Goal: Task Accomplishment & Management: Use online tool/utility

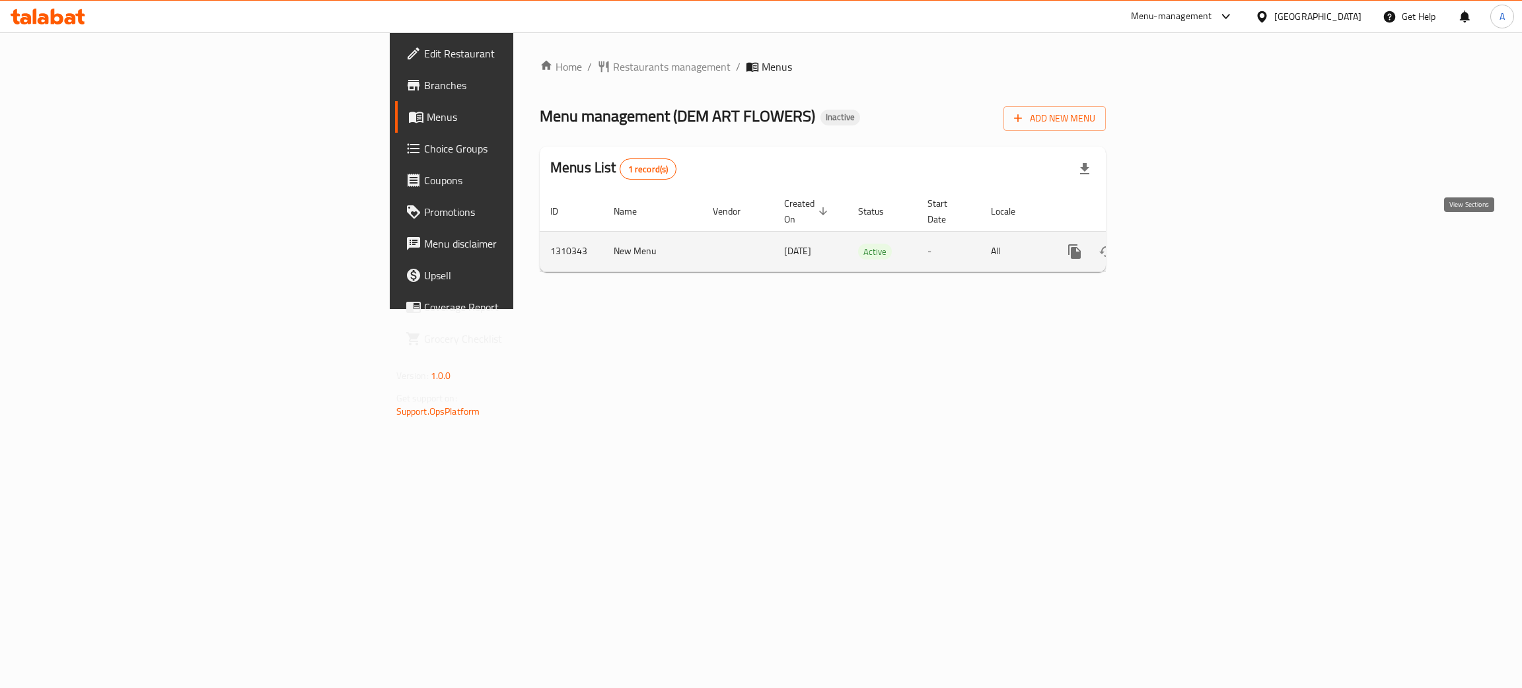
click at [1178, 244] on icon "enhanced table" at bounding box center [1170, 252] width 16 height 16
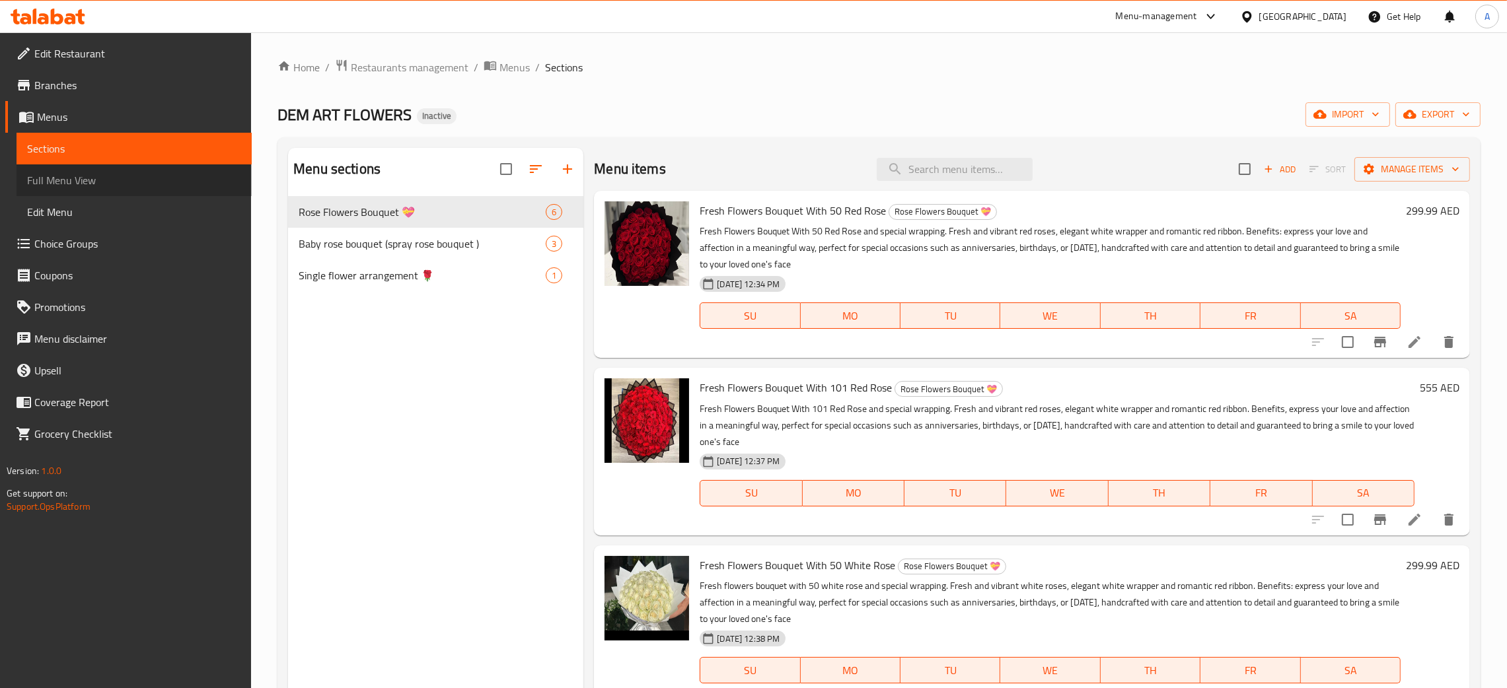
click at [83, 176] on span "Full Menu View" at bounding box center [134, 180] width 214 height 16
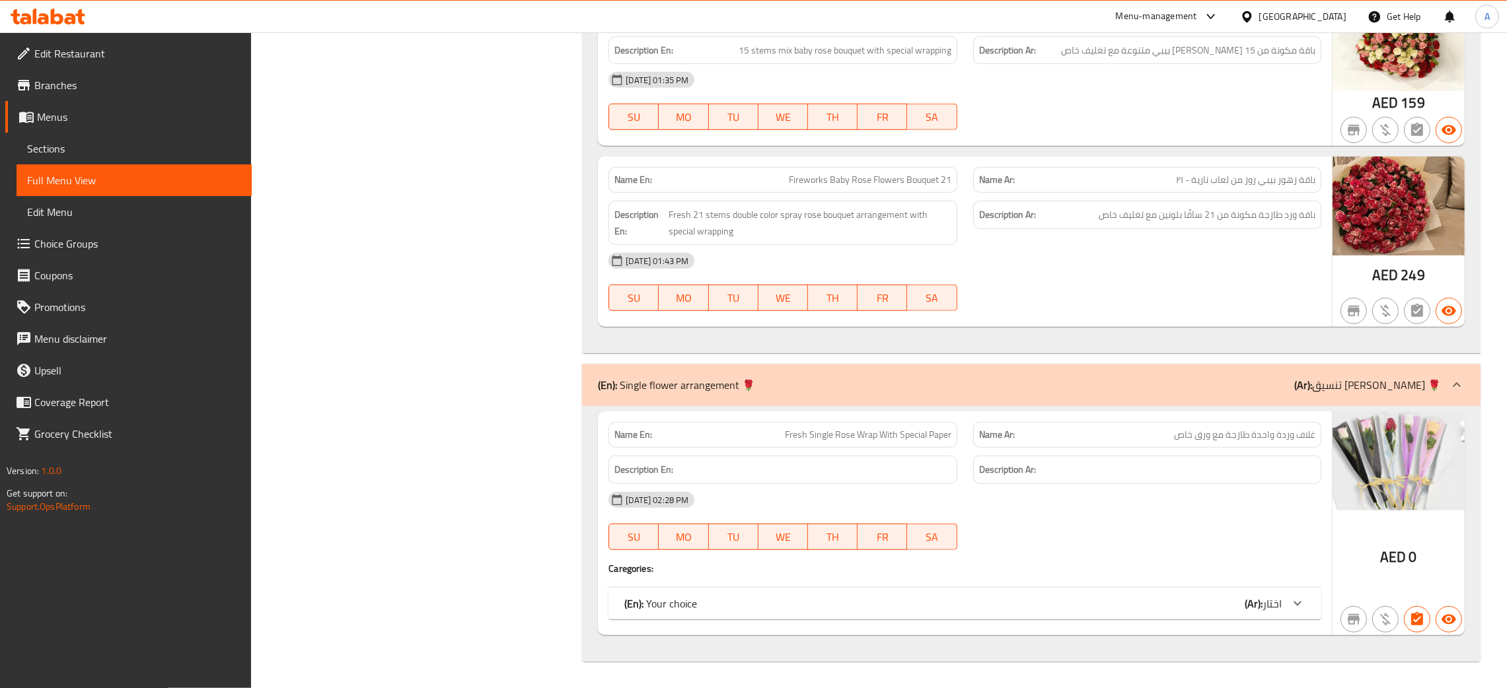
scroll to position [1742, 0]
drag, startPoint x: 1165, startPoint y: 591, endPoint x: 1157, endPoint y: 580, distance: 13.2
click at [1165, 590] on div "(En): Your choice (Ar): اختار" at bounding box center [964, 604] width 713 height 32
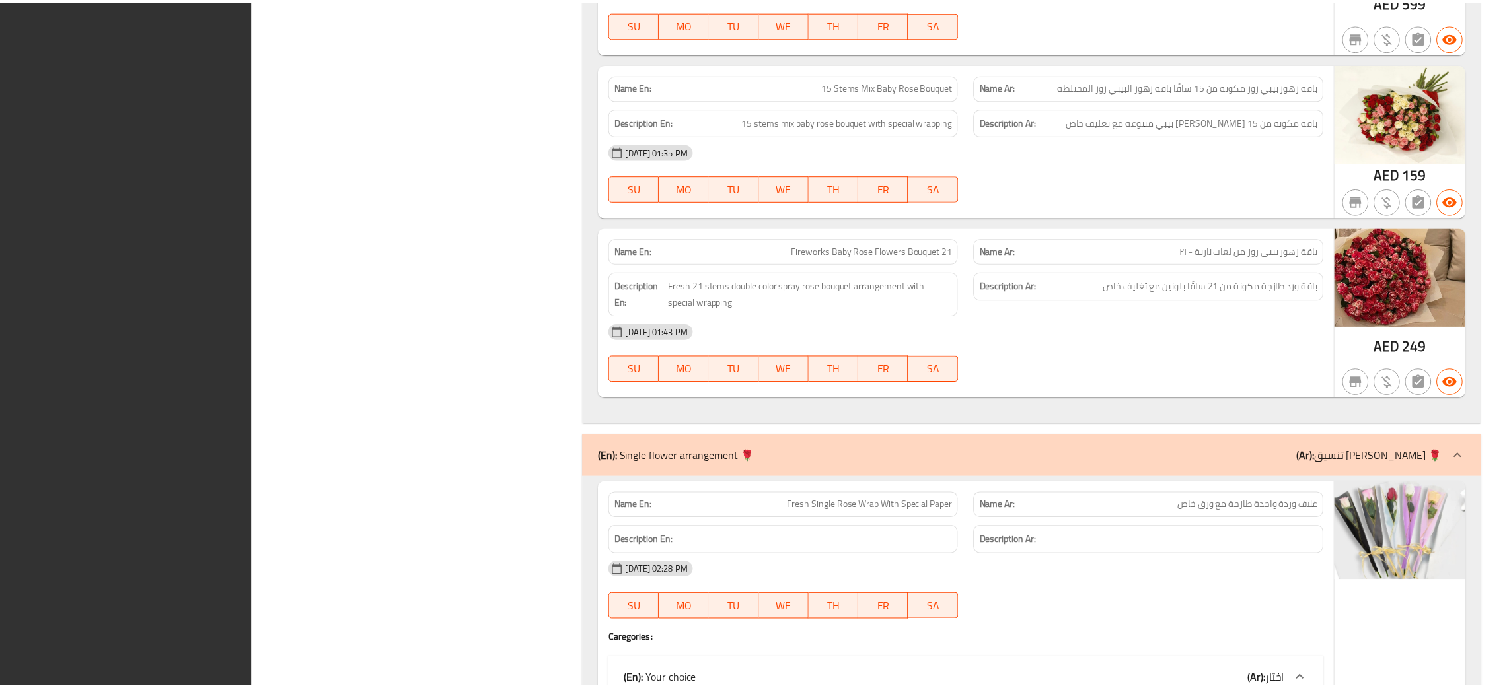
scroll to position [1968, 0]
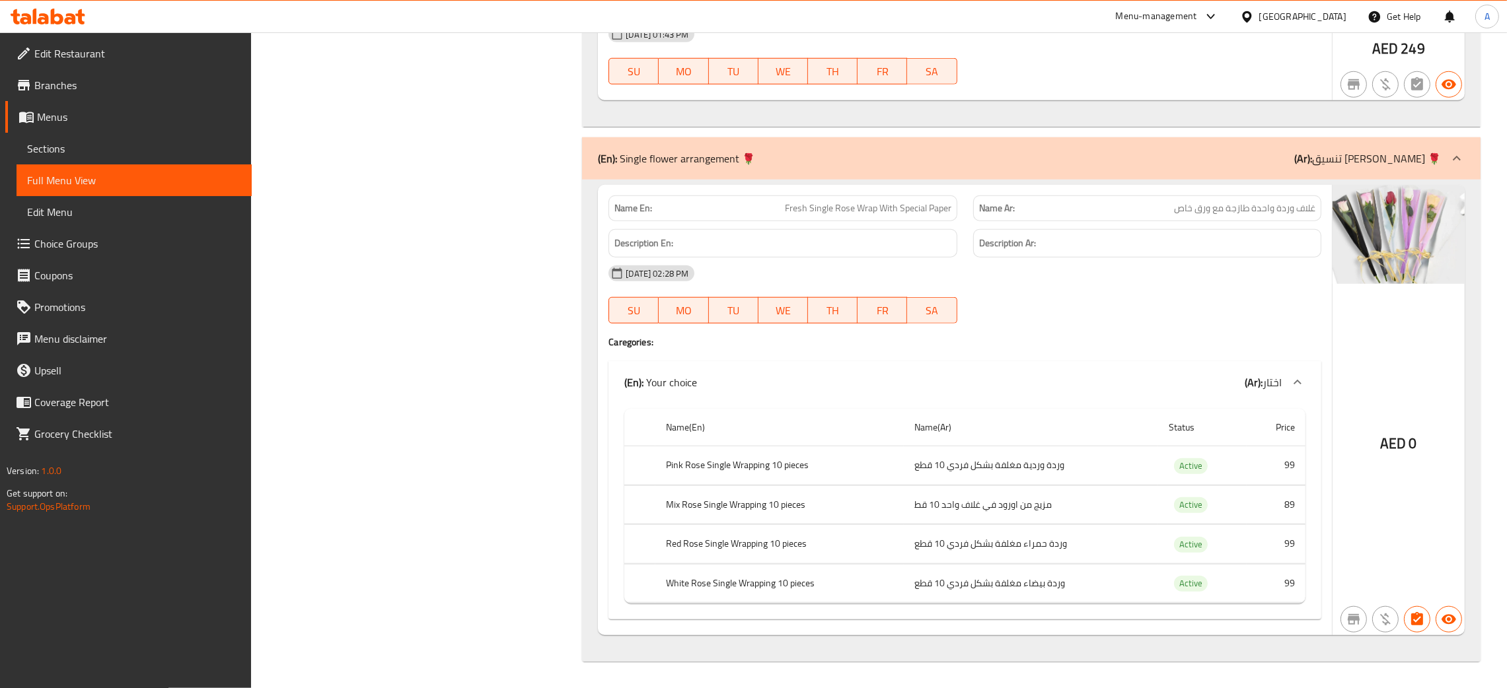
click at [1278, 15] on div "United Arab Emirates" at bounding box center [1302, 16] width 87 height 15
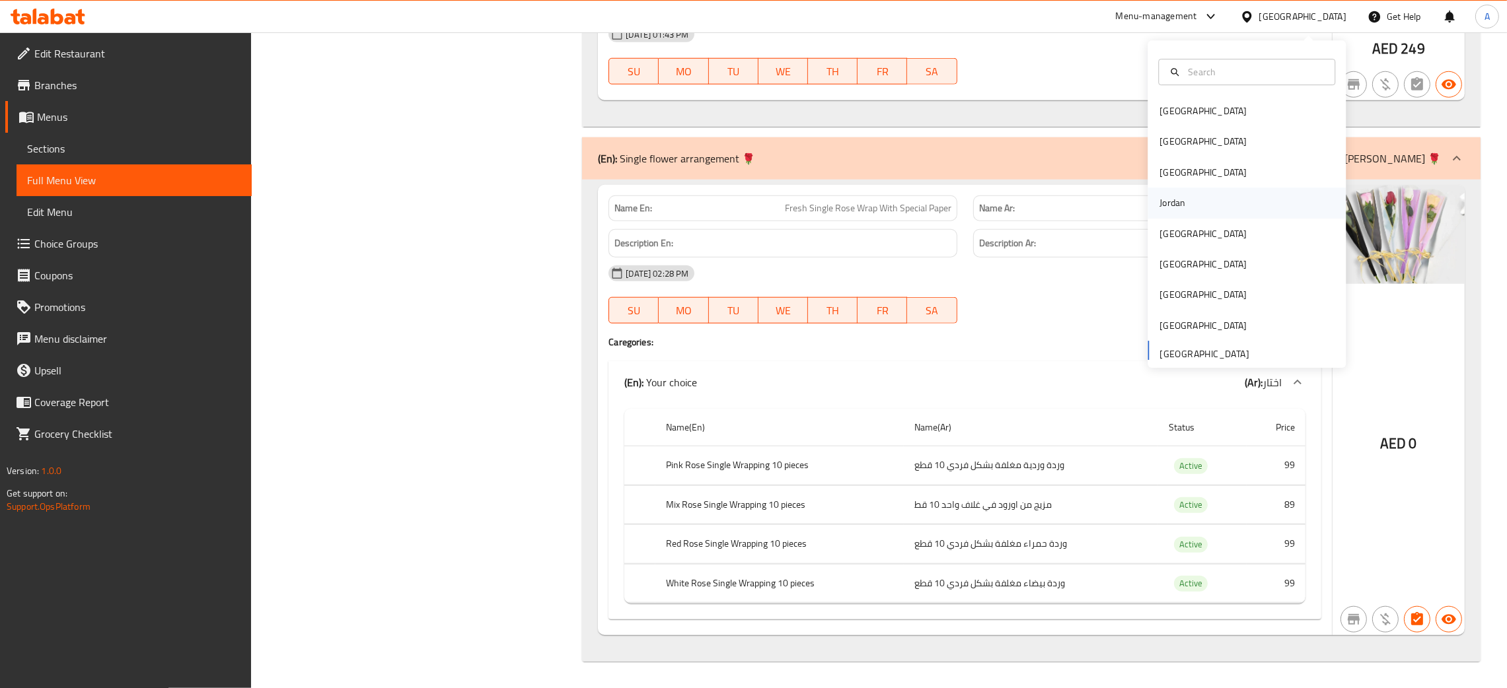
click at [1194, 200] on div "Jordan" at bounding box center [1247, 203] width 198 height 30
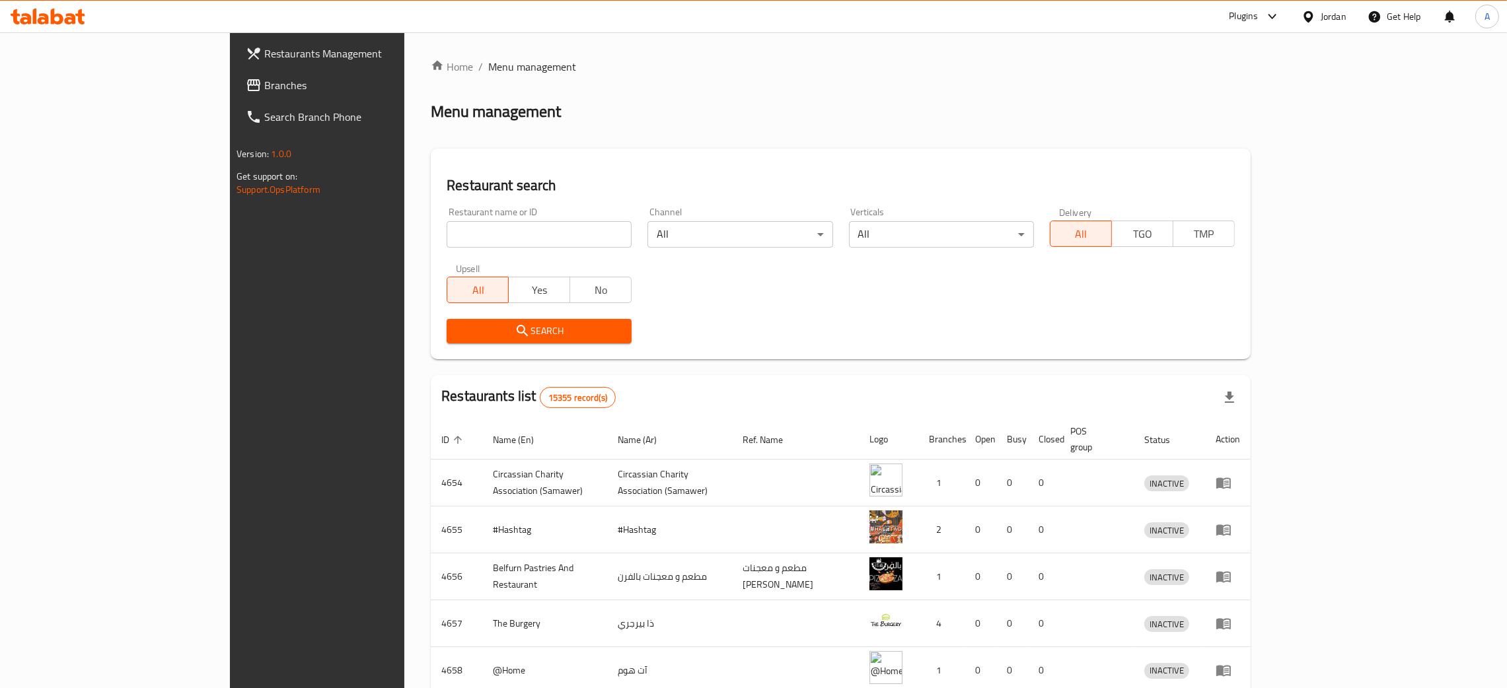
click at [447, 229] on input "search" at bounding box center [539, 234] width 185 height 26
paste input "Rolan smoothie ice cream"
type input "Rolan smoothie ice cream"
click button "Search" at bounding box center [539, 331] width 185 height 24
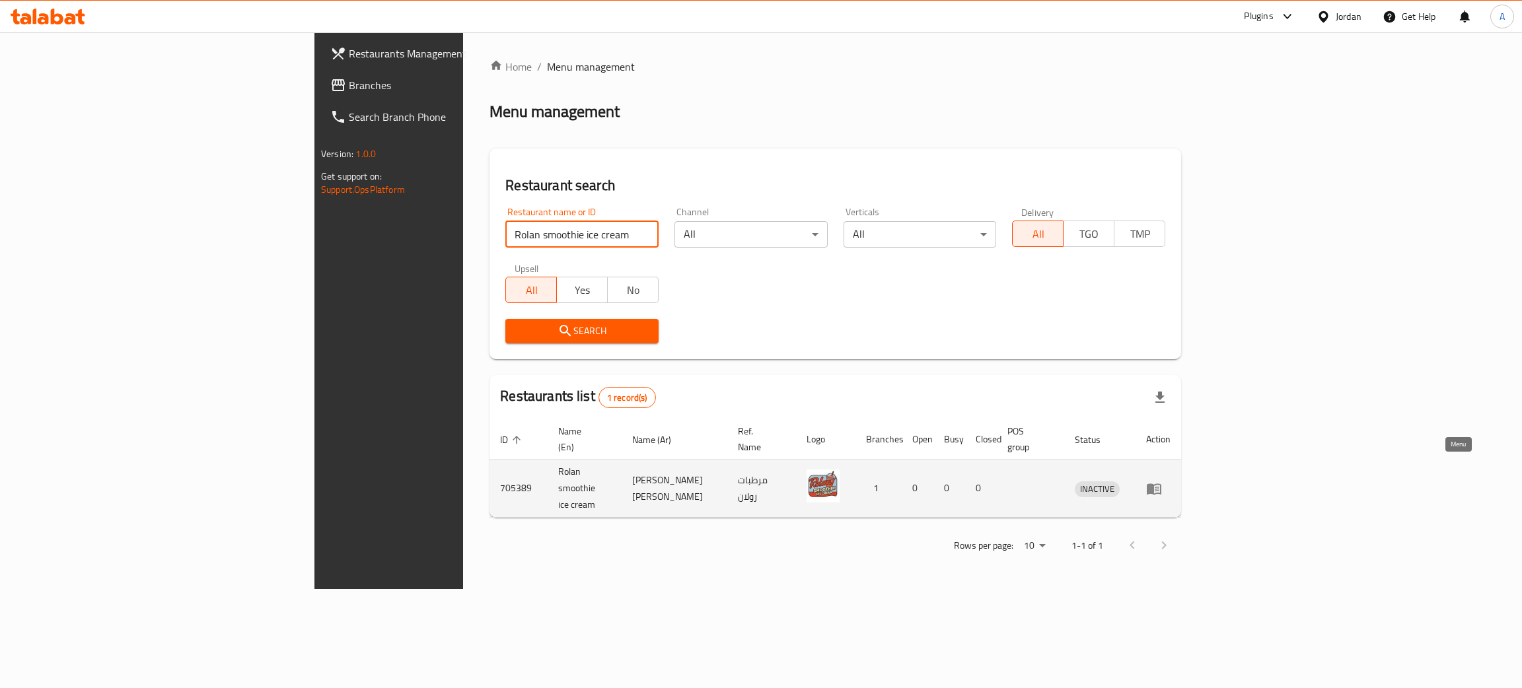
click at [1162, 481] on icon "enhanced table" at bounding box center [1154, 489] width 16 height 16
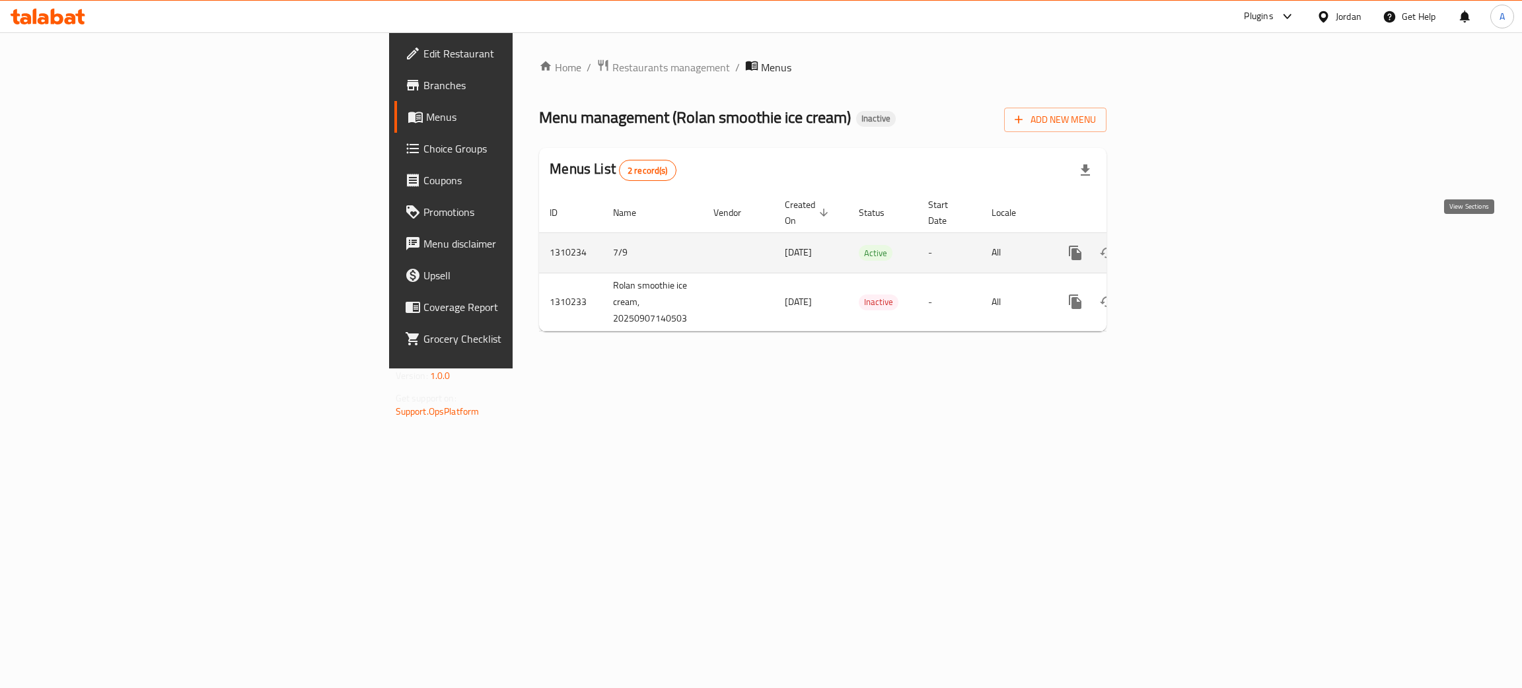
click at [1179, 245] on icon "enhanced table" at bounding box center [1171, 253] width 16 height 16
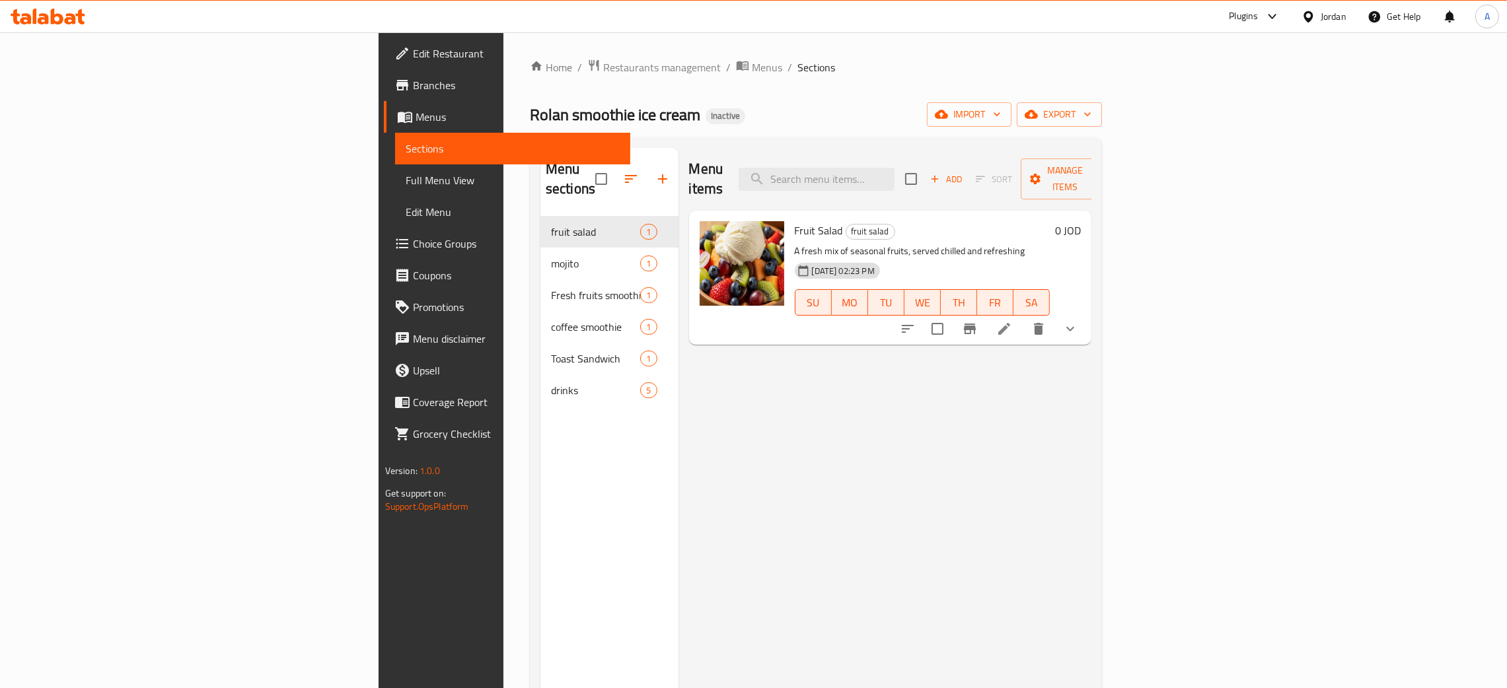
click at [406, 172] on span "Full Menu View" at bounding box center [513, 180] width 214 height 16
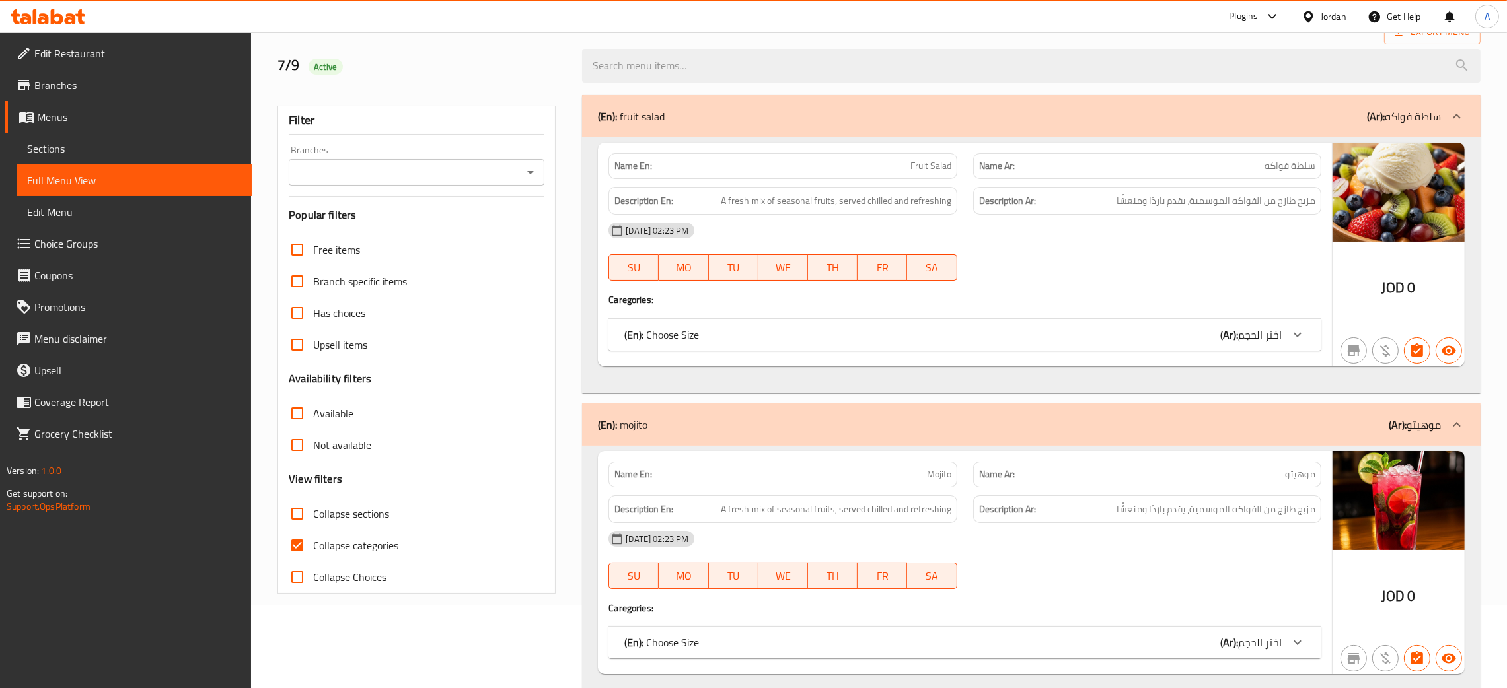
scroll to position [198, 0]
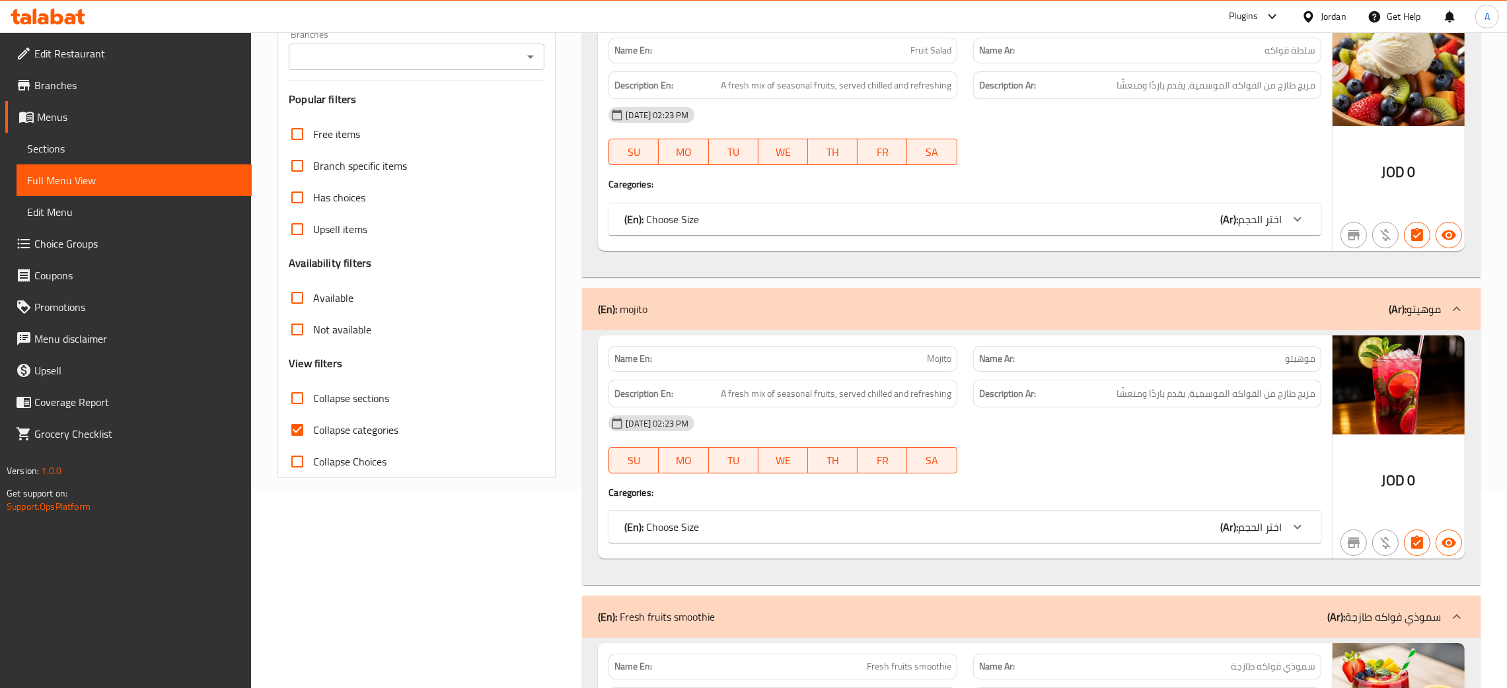
click at [298, 428] on input "Collapse categories" at bounding box center [297, 430] width 32 height 32
checkbox input "false"
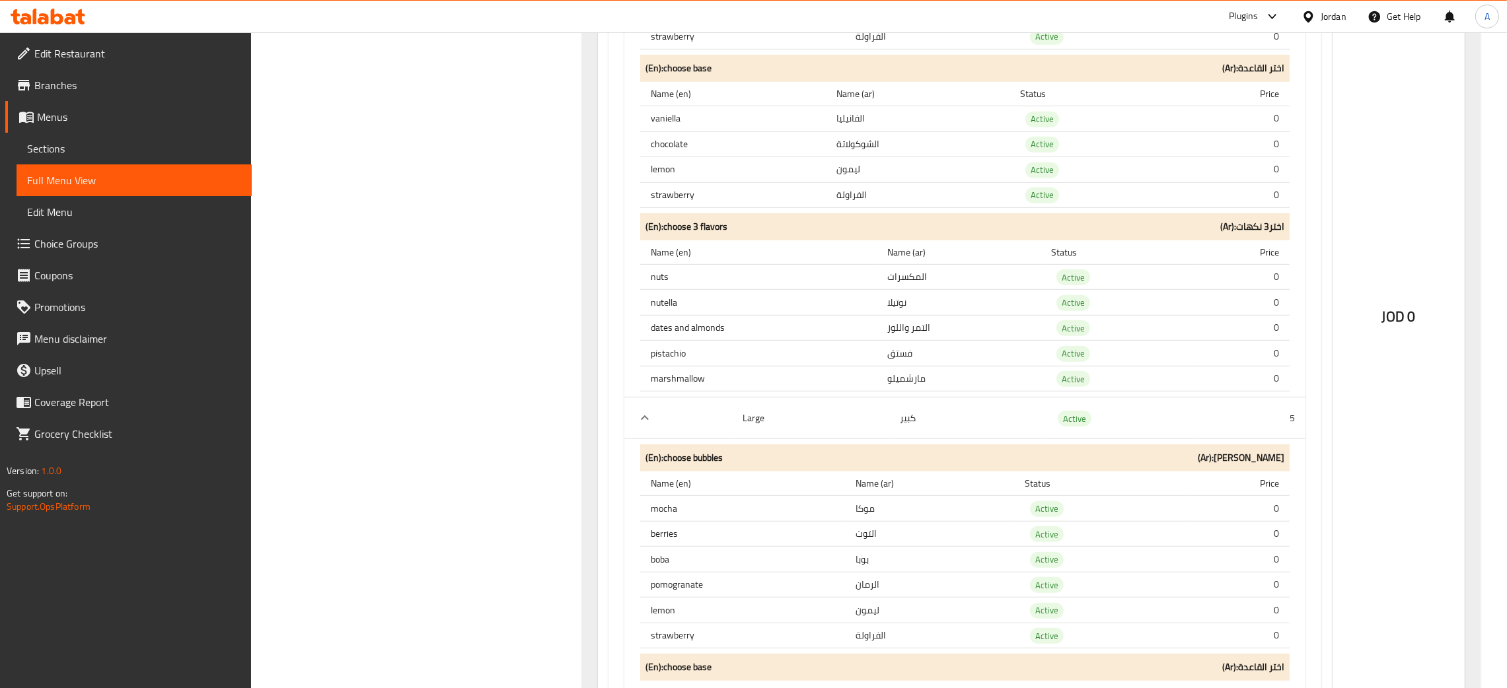
scroll to position [0, 0]
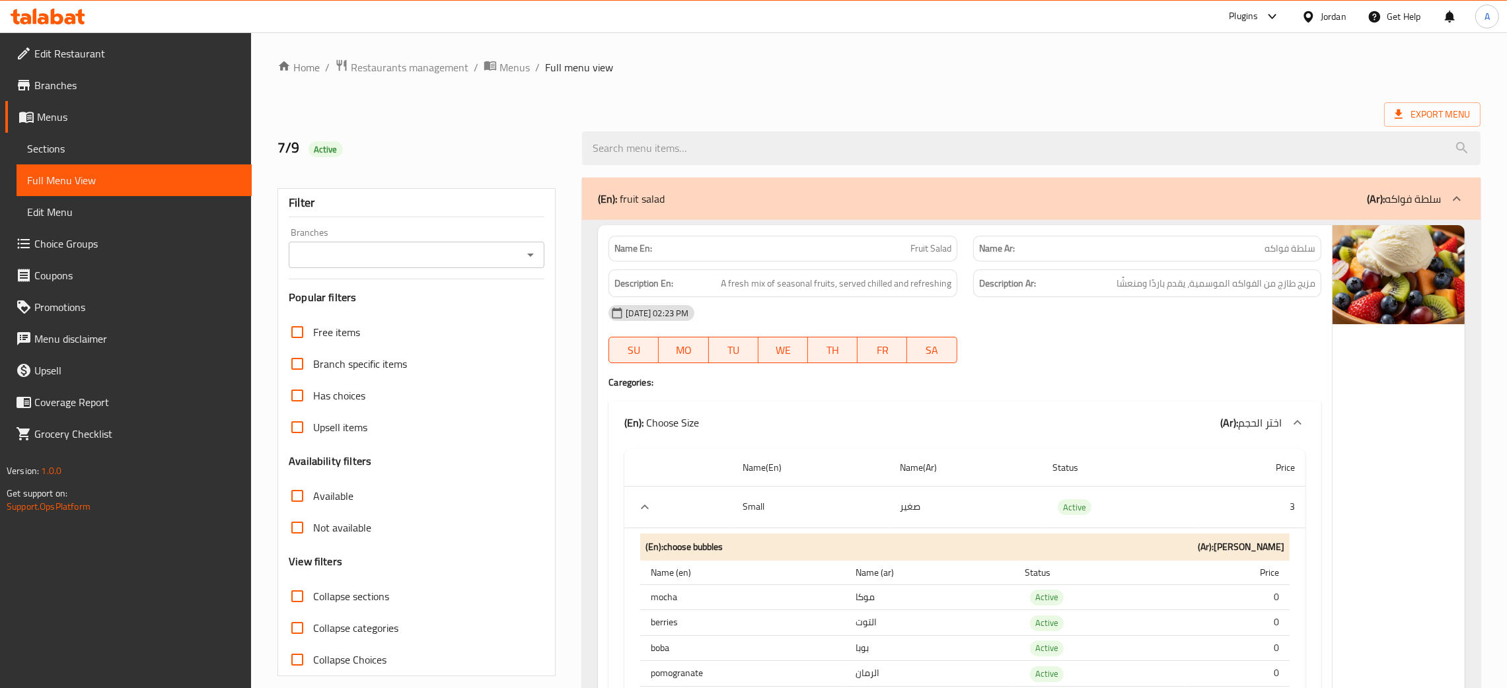
click at [1334, 13] on div "Jordan" at bounding box center [1334, 16] width 26 height 15
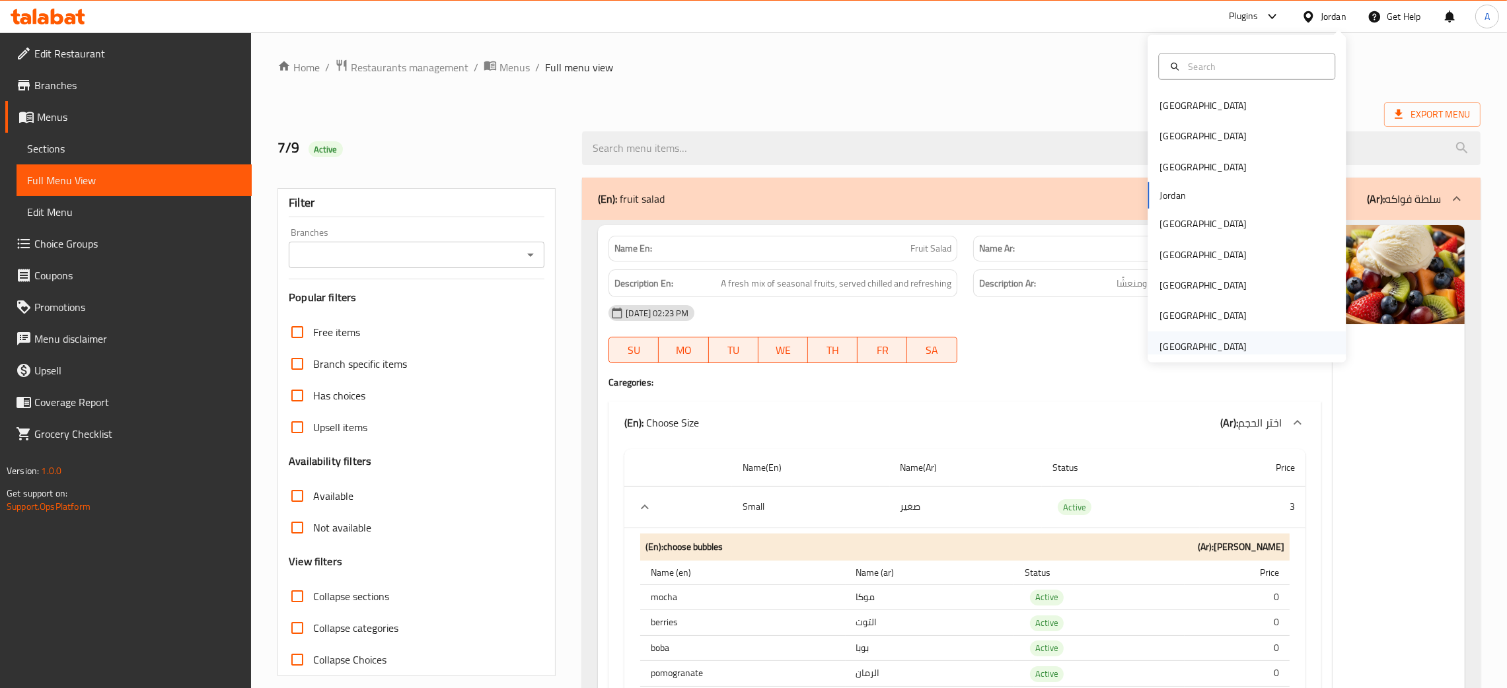
click at [1191, 340] on div "United Arab Emirates" at bounding box center [1202, 347] width 87 height 15
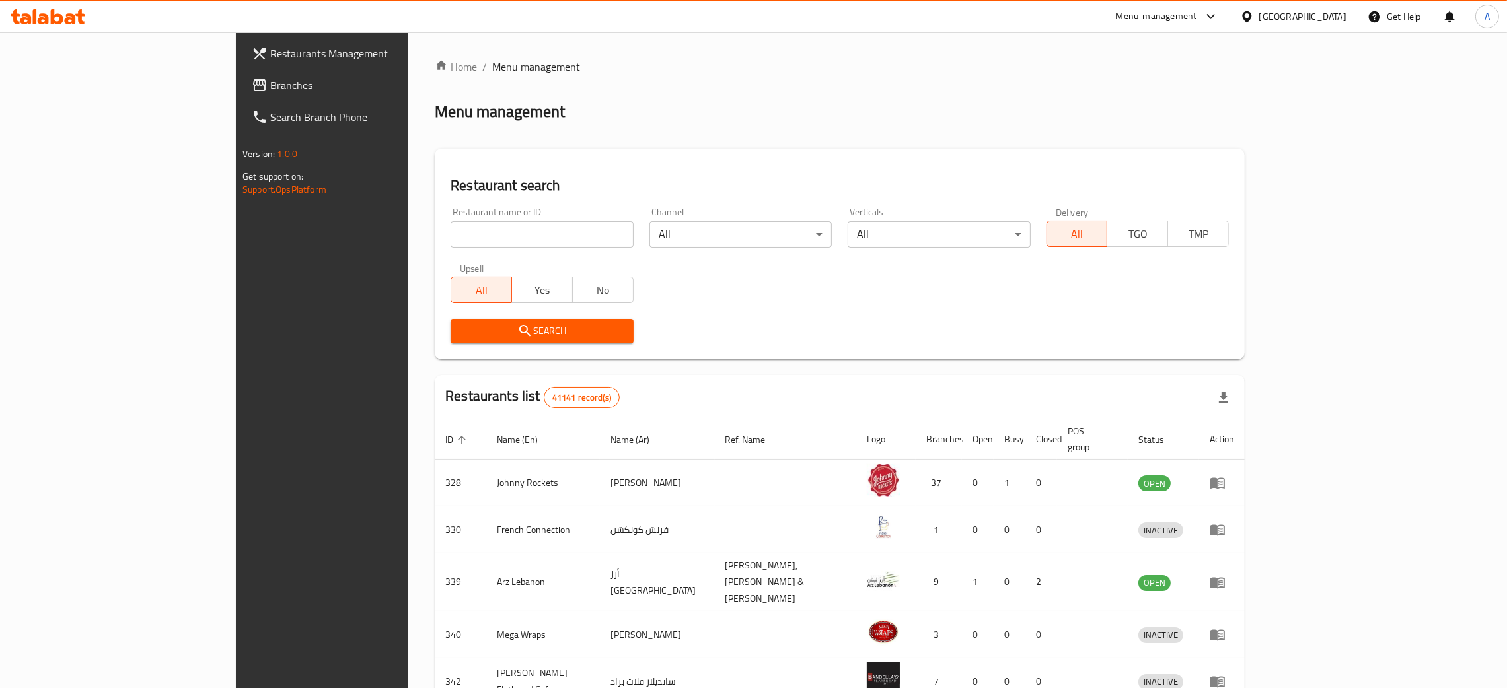
click at [451, 232] on input "search" at bounding box center [542, 234] width 182 height 26
paste input "Brew & Bites Cafe"
type input "Brew & Bites Cafe"
click button "Search" at bounding box center [542, 331] width 182 height 24
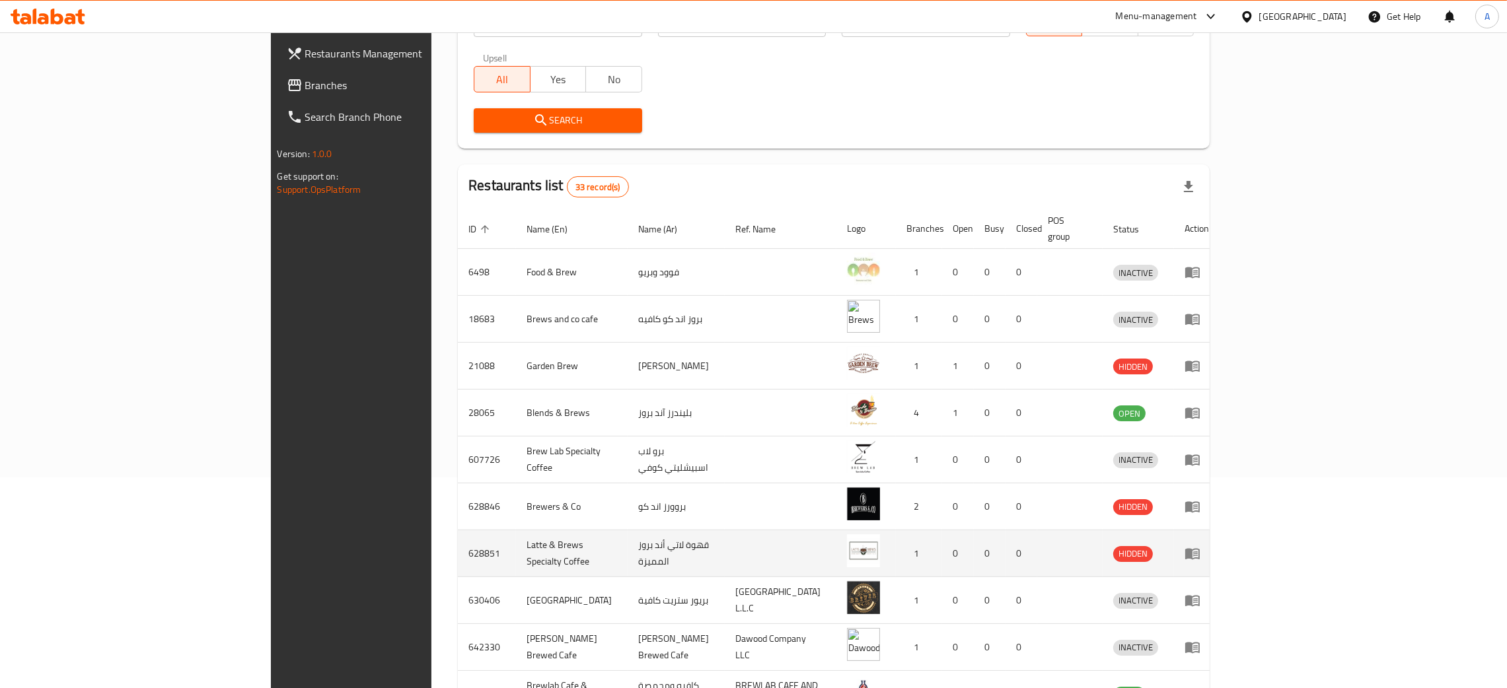
scroll to position [299, 0]
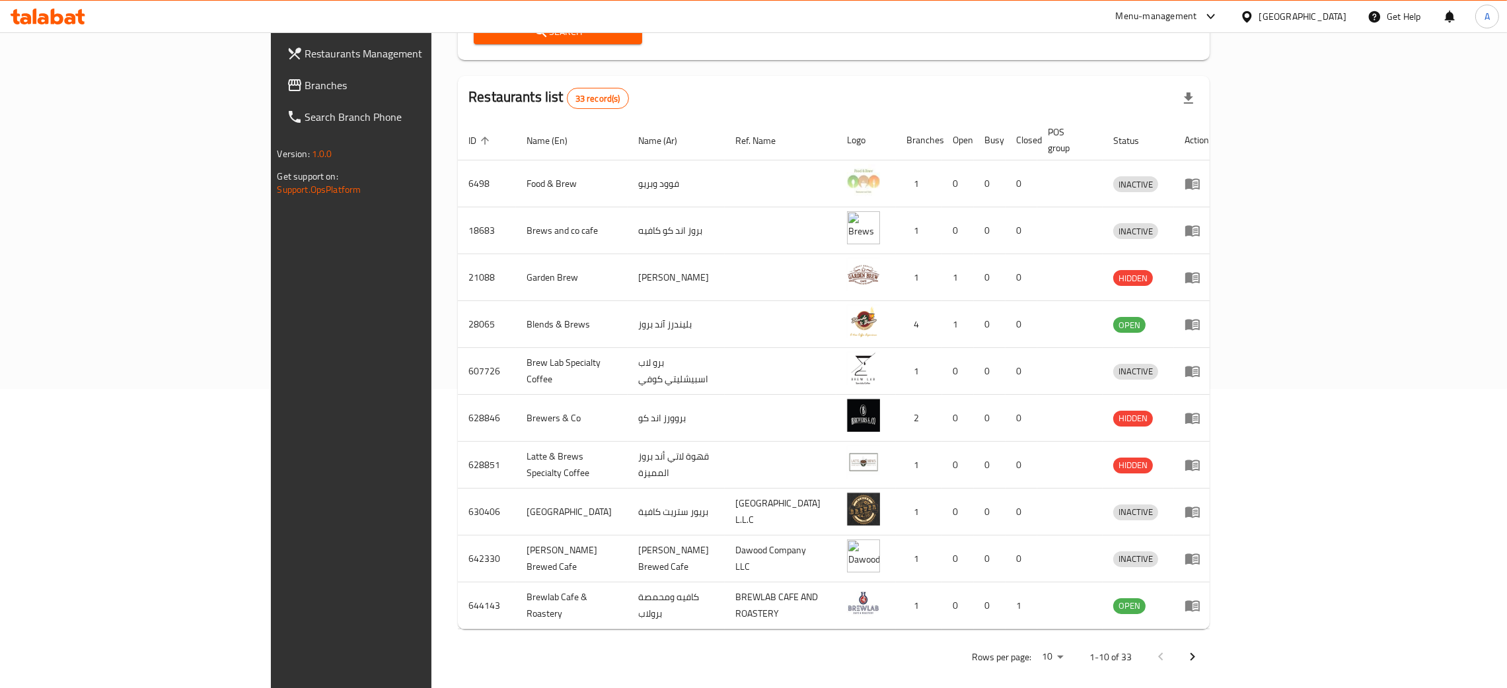
click at [1200, 649] on icon "Next page" at bounding box center [1193, 657] width 16 height 16
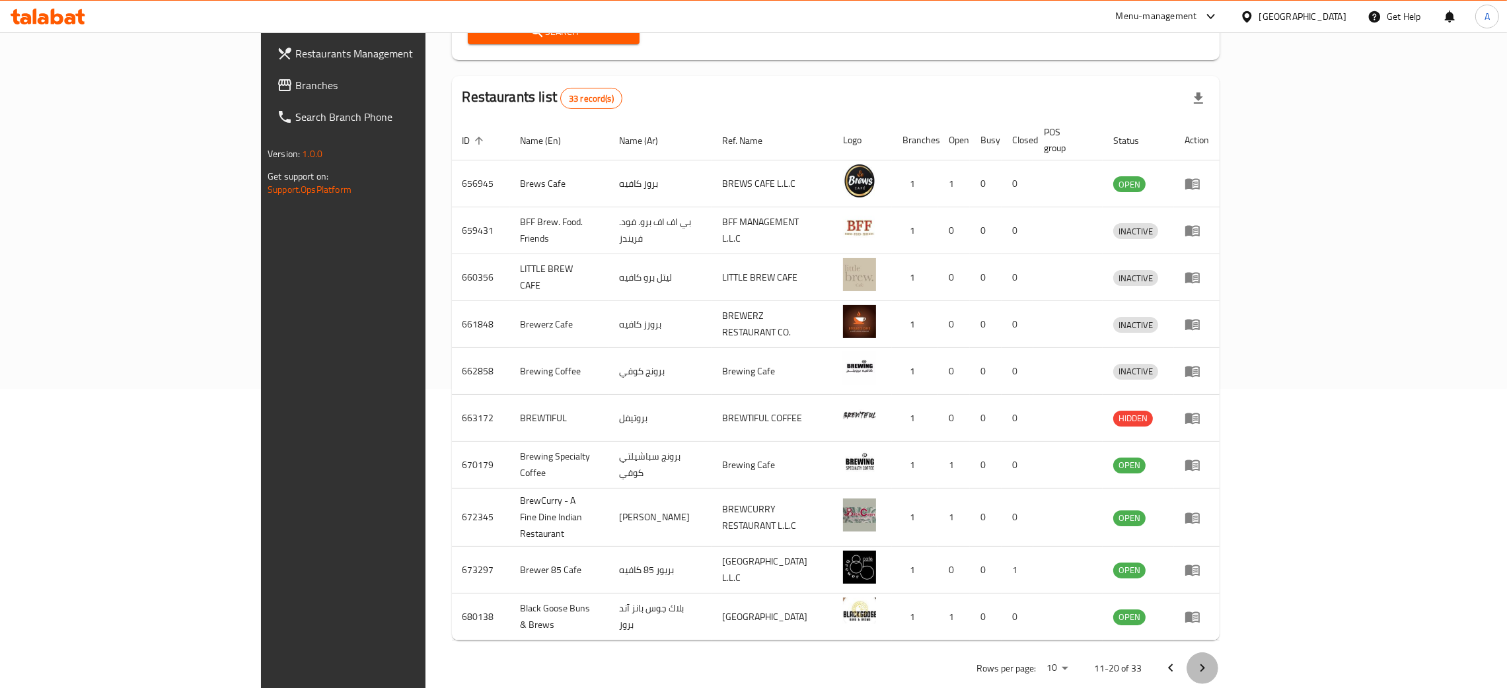
click at [1210, 661] on icon "Next page" at bounding box center [1202, 669] width 16 height 16
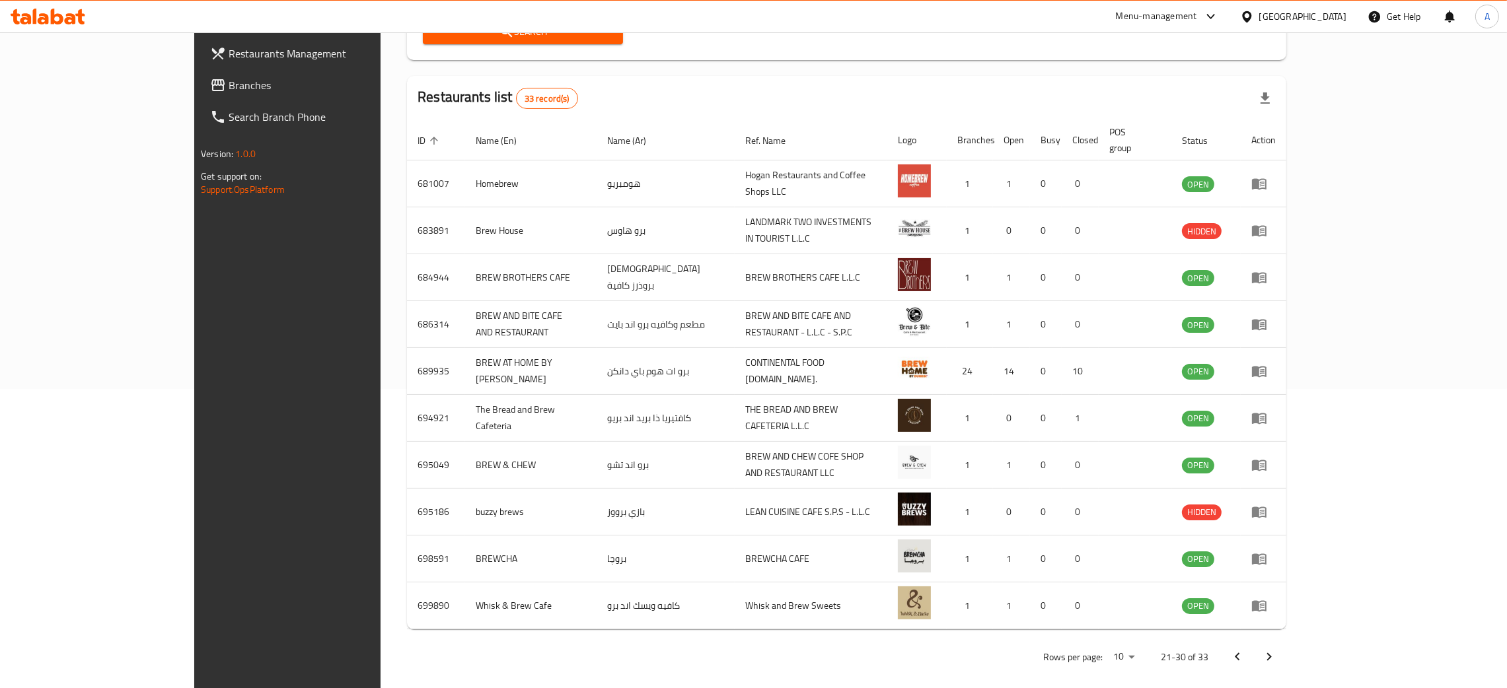
click at [1277, 649] on icon "Next page" at bounding box center [1269, 657] width 16 height 16
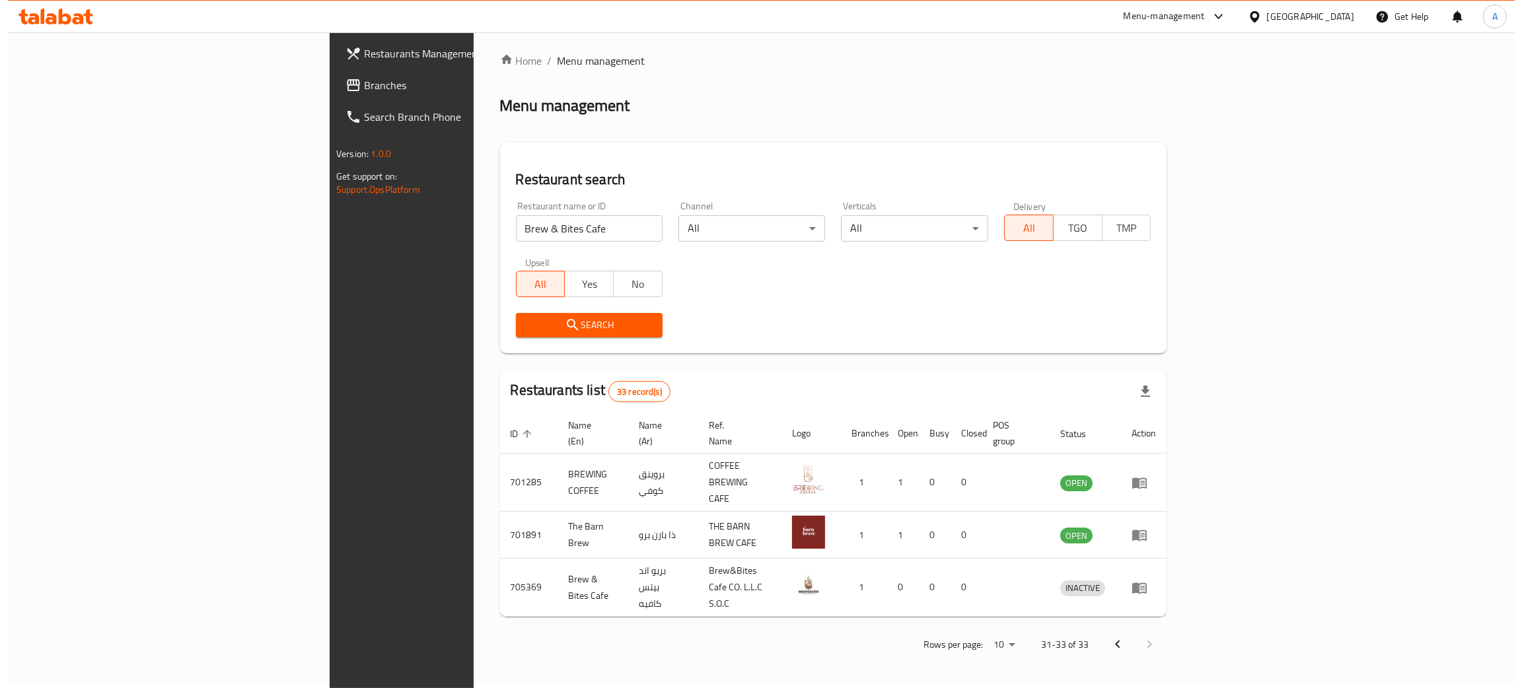
scroll to position [0, 0]
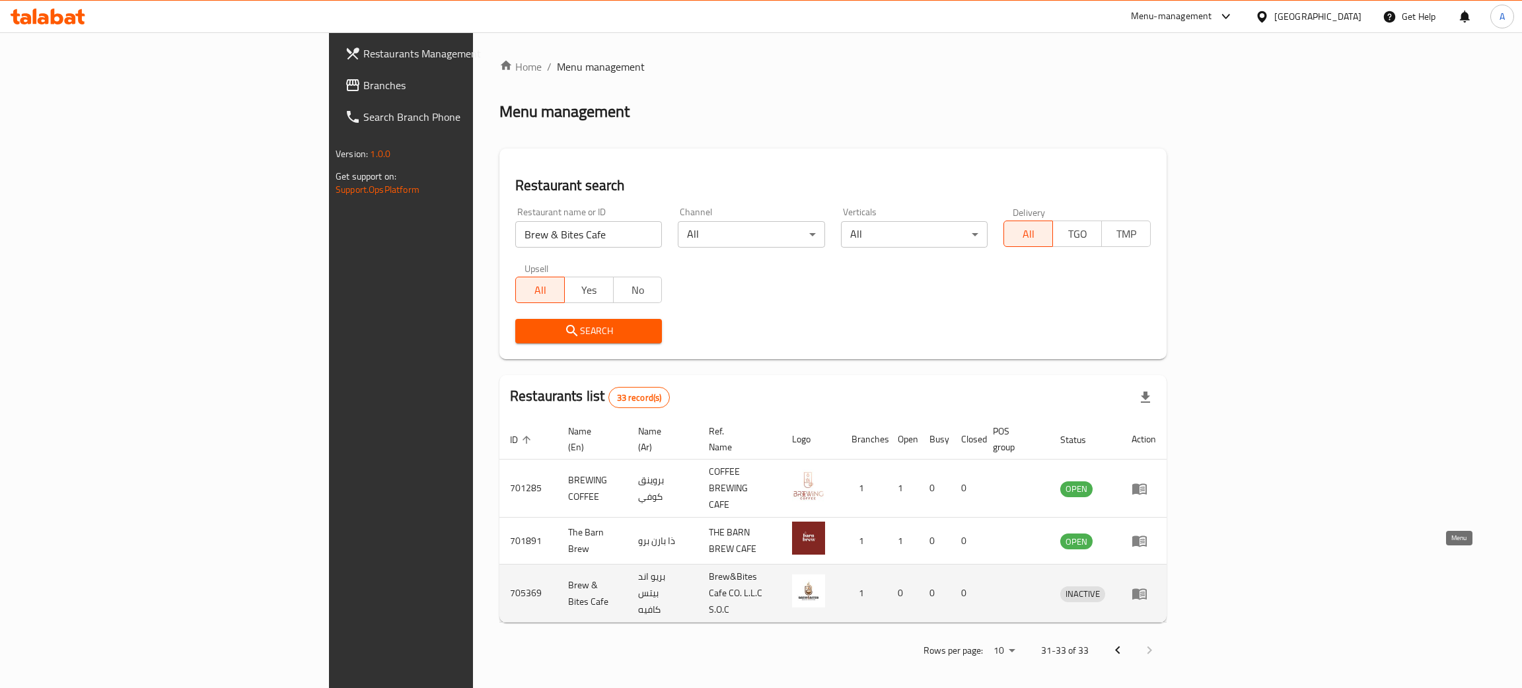
click at [1148, 586] on icon "enhanced table" at bounding box center [1140, 594] width 16 height 16
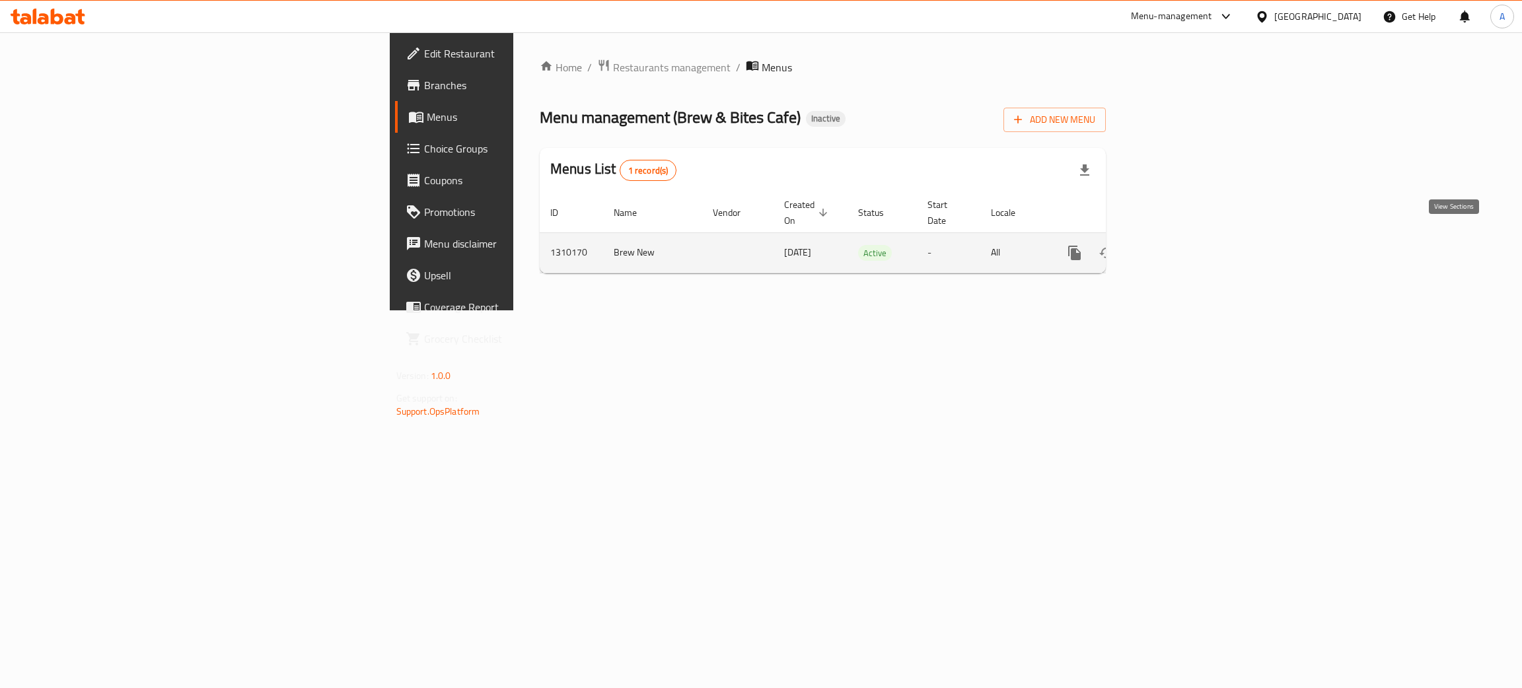
click at [1178, 245] on icon "enhanced table" at bounding box center [1170, 253] width 16 height 16
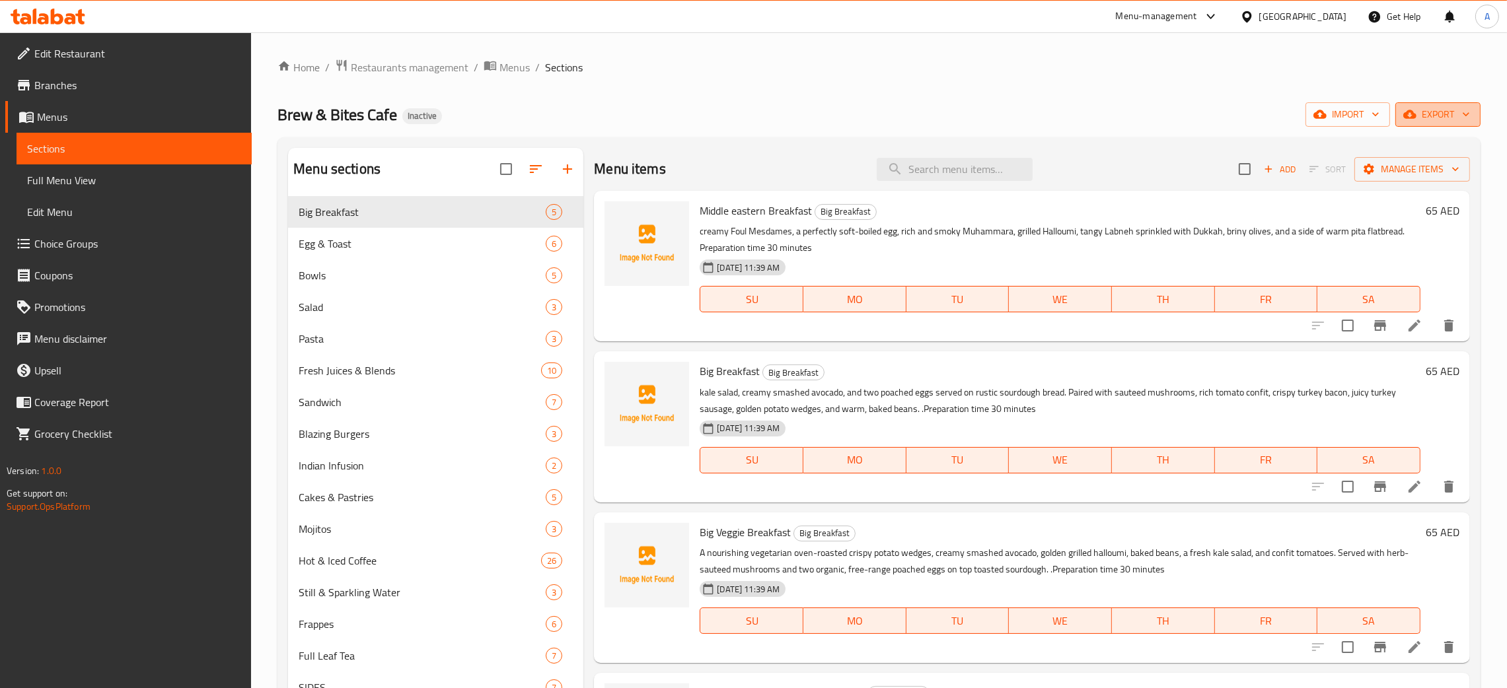
click at [1473, 114] on button "export" at bounding box center [1437, 114] width 85 height 24
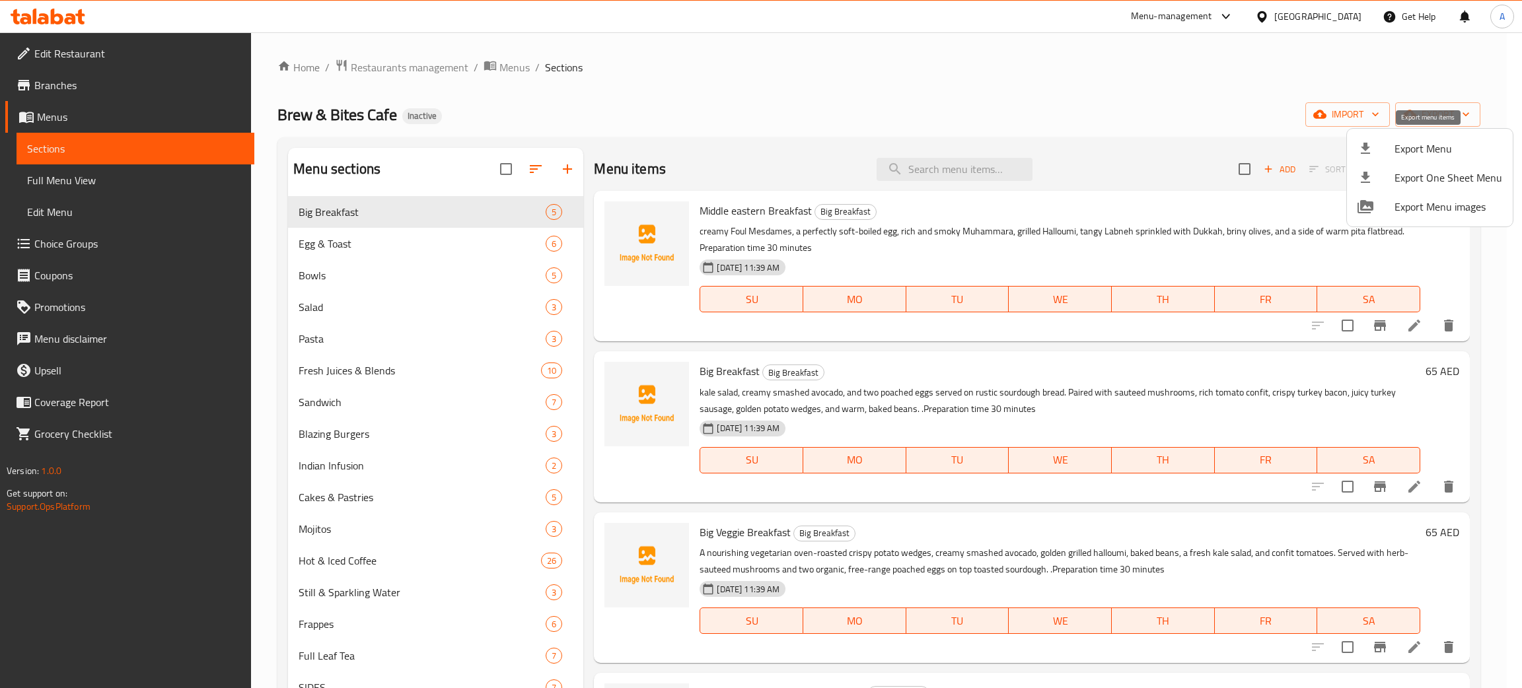
click at [1426, 150] on span "Export Menu" at bounding box center [1449, 149] width 108 height 16
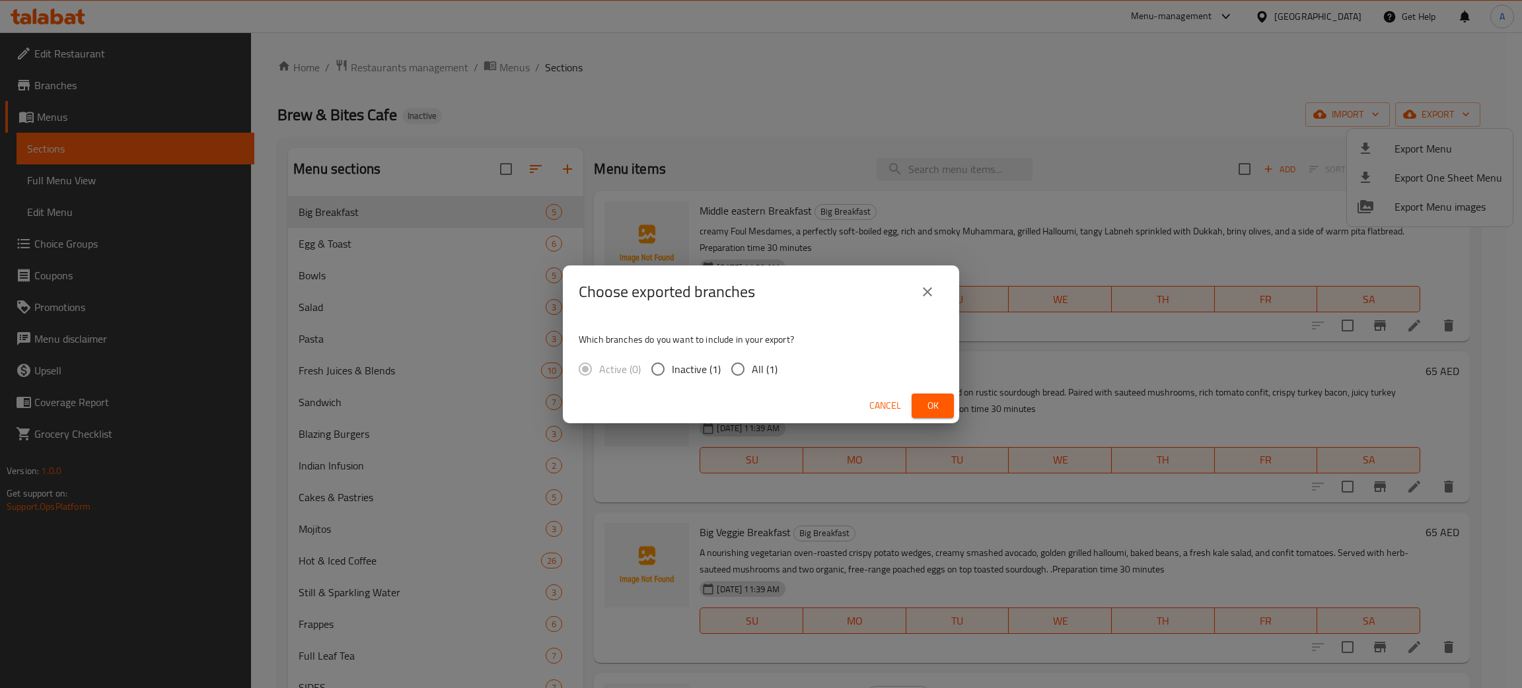
click at [945, 408] on button "Ok" at bounding box center [933, 406] width 42 height 24
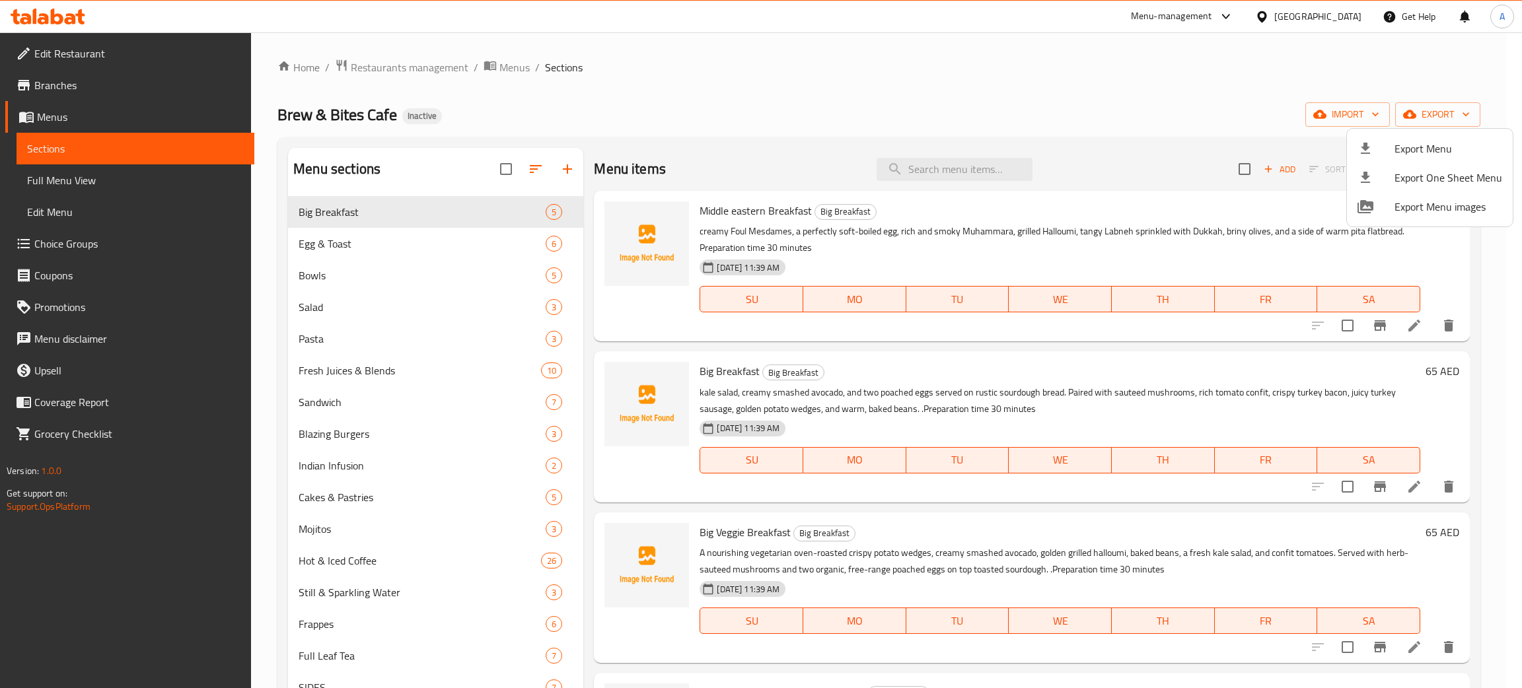
click at [1309, 20] on div at bounding box center [761, 344] width 1522 height 688
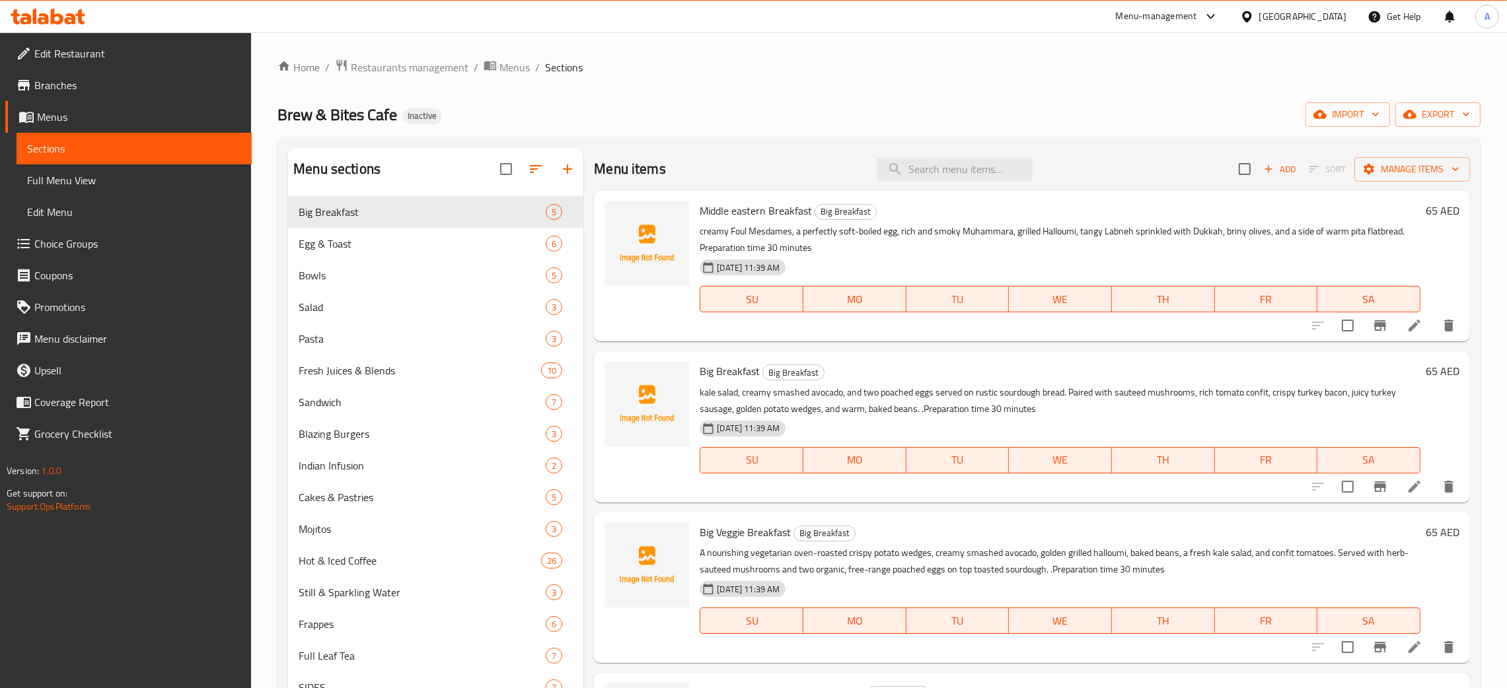
click at [1309, 18] on div "United Arab Emirates" at bounding box center [1302, 16] width 87 height 15
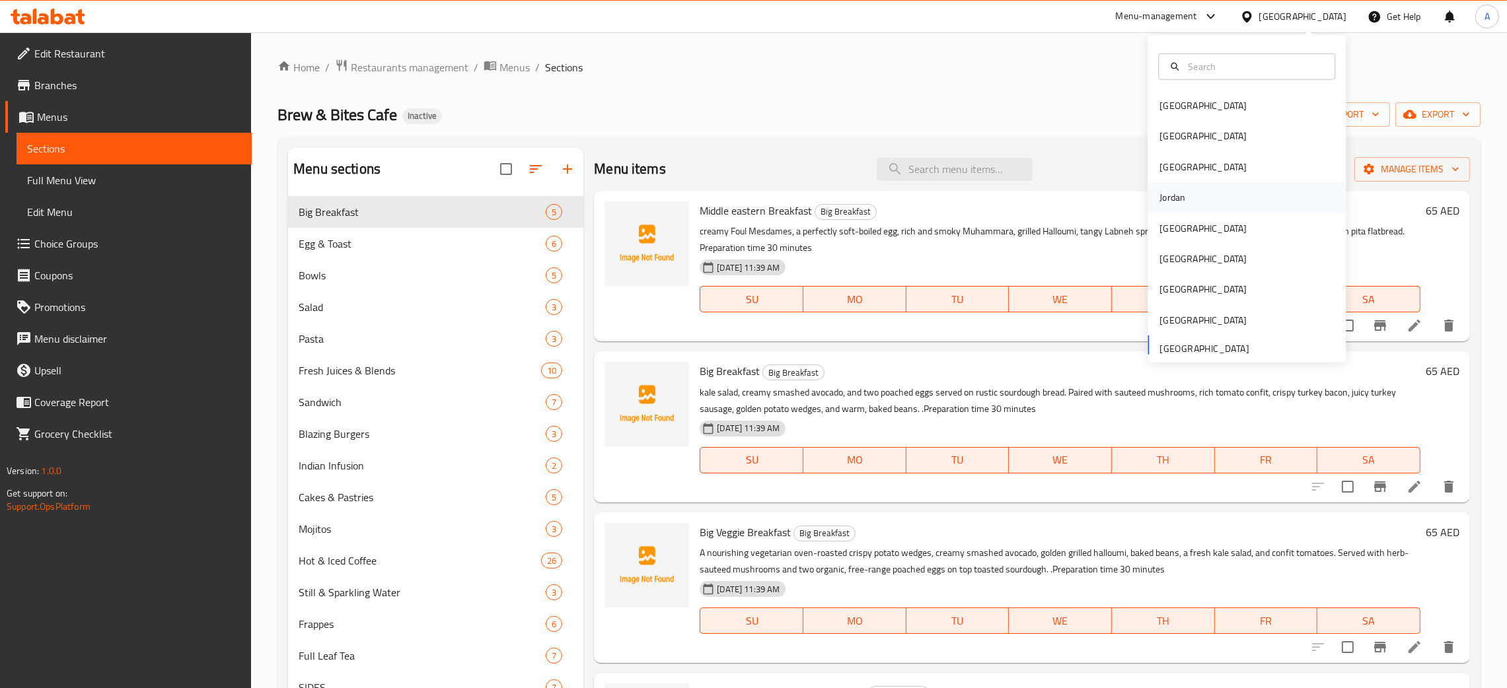
click at [1179, 205] on div "Jordan" at bounding box center [1172, 197] width 47 height 30
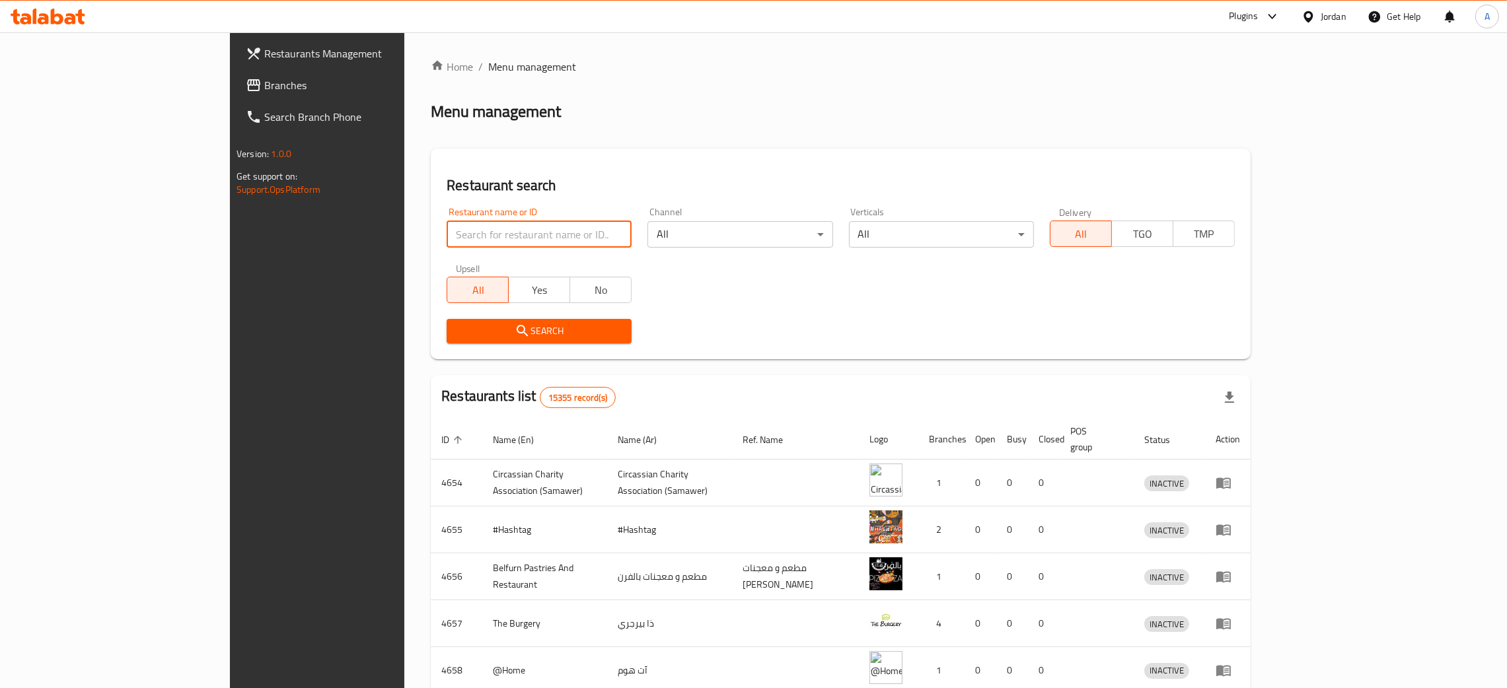
click at [470, 230] on input "search" at bounding box center [539, 234] width 185 height 26
paste input "Cleos"
type input "Cleos"
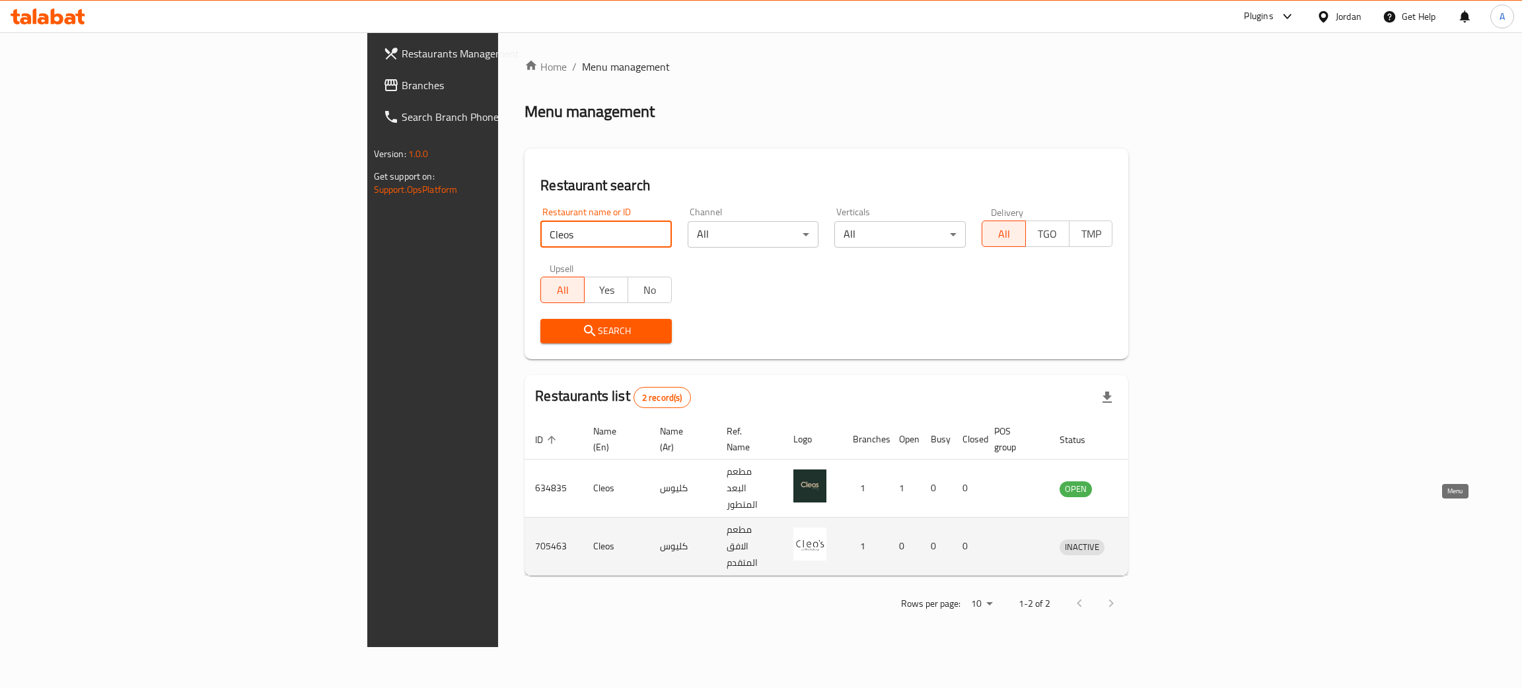
click at [1147, 539] on icon "enhanced table" at bounding box center [1139, 547] width 16 height 16
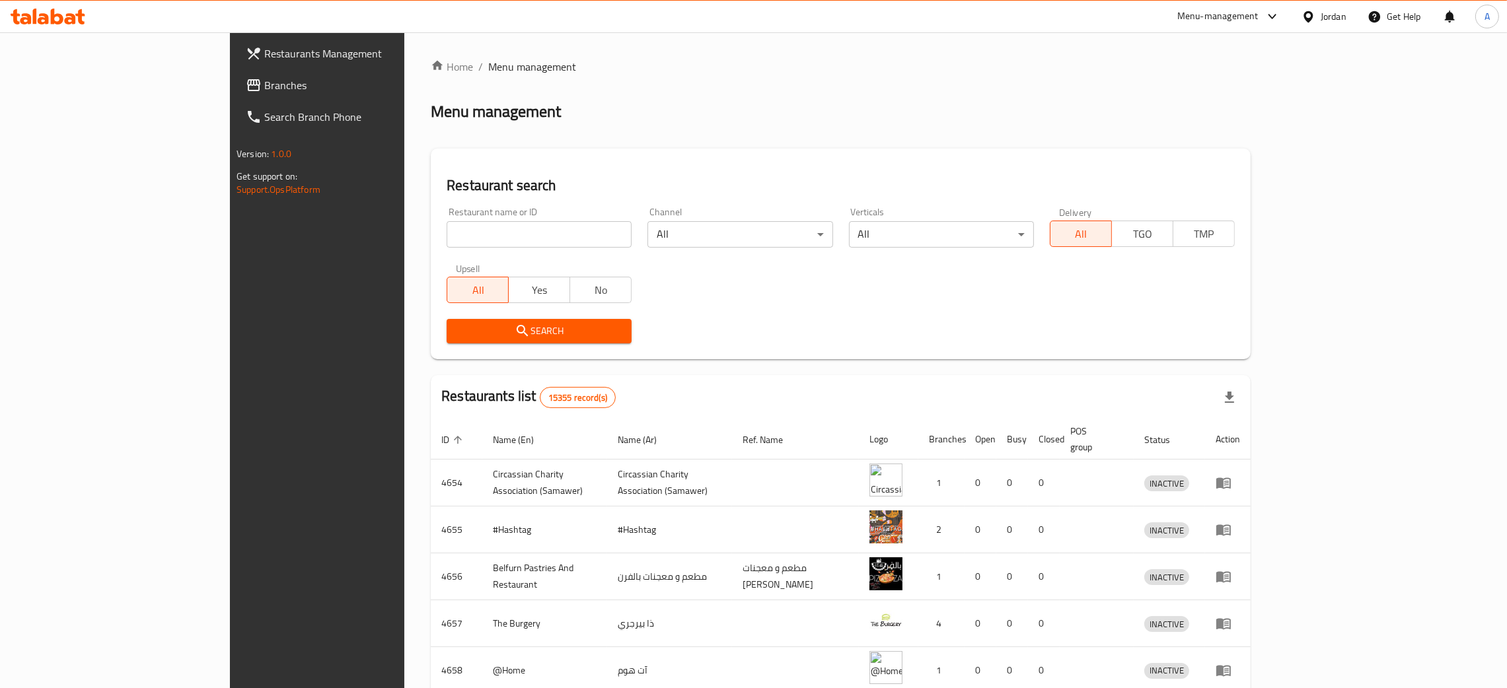
click at [447, 231] on input "search" at bounding box center [539, 234] width 185 height 26
paste input "Cleos"
type input "Cleos"
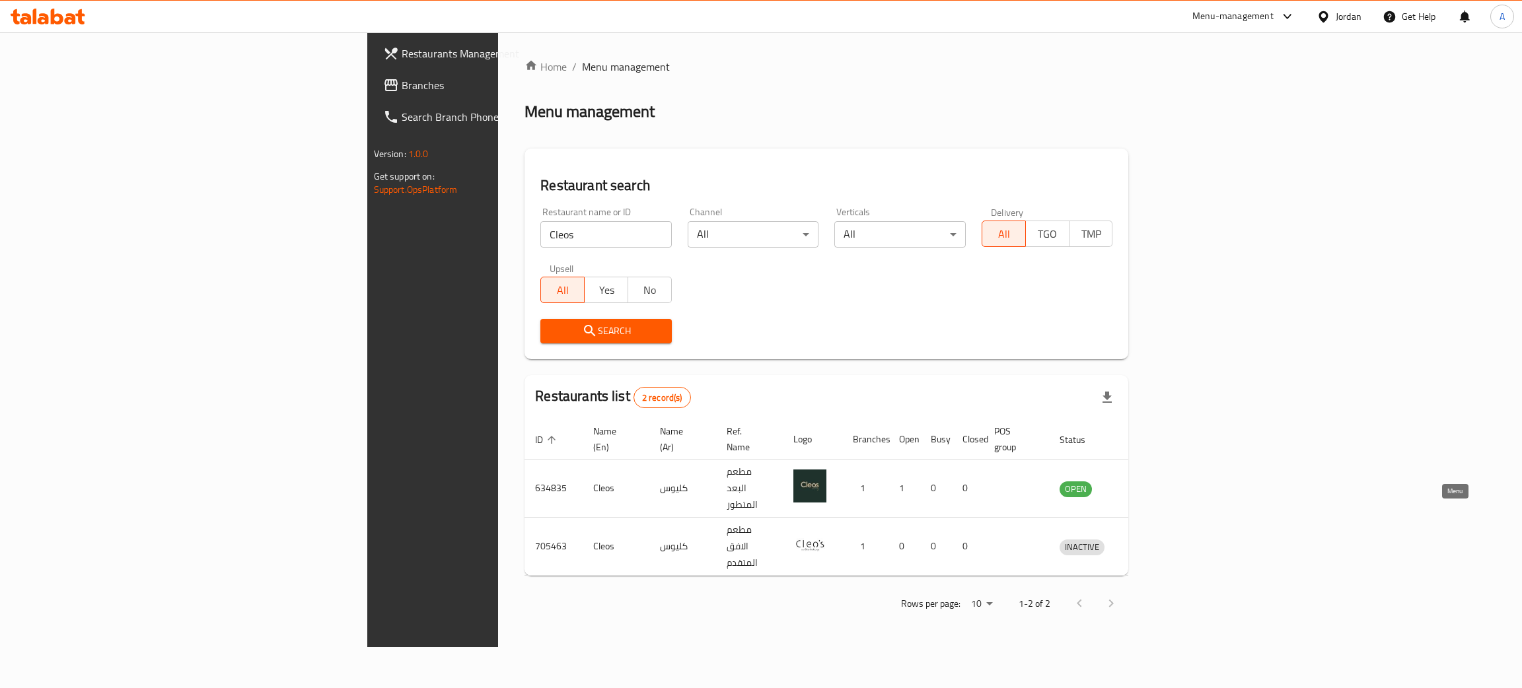
click at [1144, 545] on icon "enhanced table" at bounding box center [1142, 547] width 5 height 5
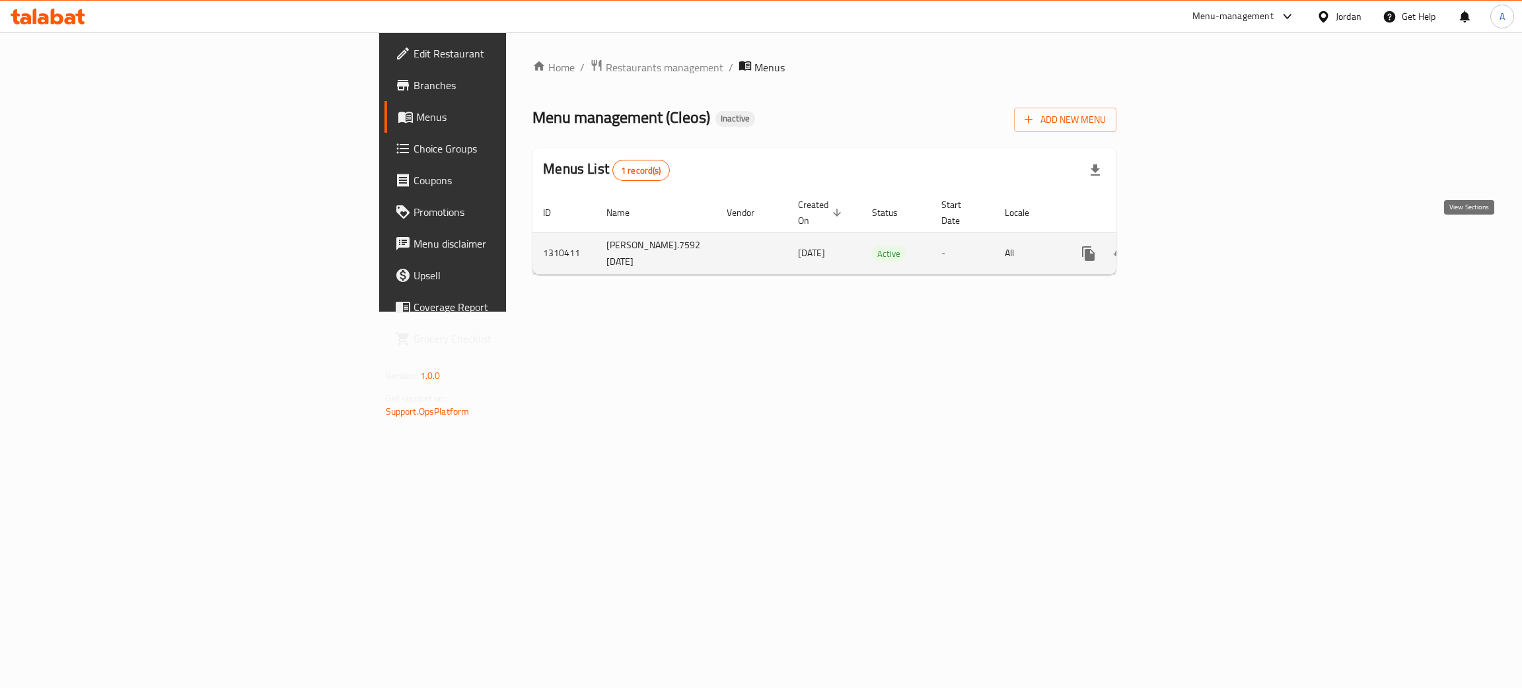
click at [1192, 246] on icon "enhanced table" at bounding box center [1184, 254] width 16 height 16
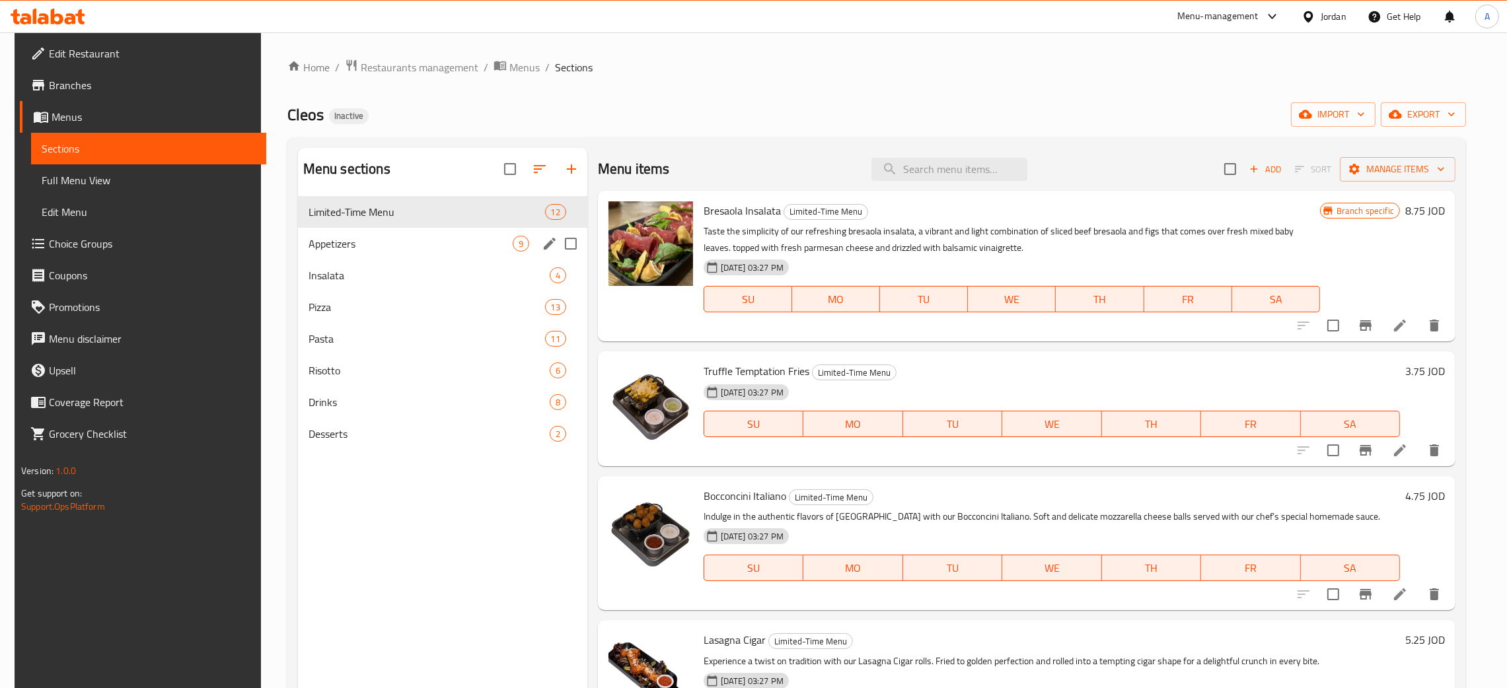
click at [449, 255] on div "Appetizers 9" at bounding box center [442, 244] width 289 height 32
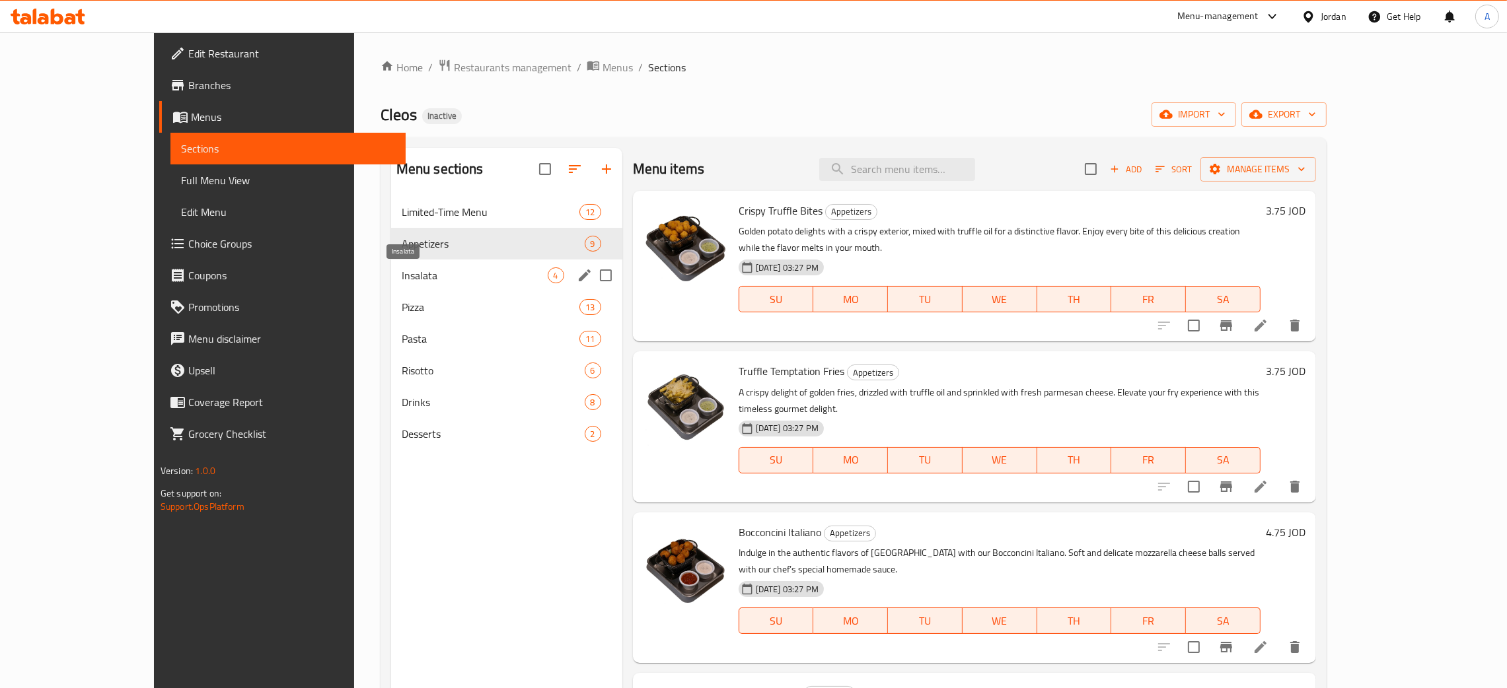
click at [419, 277] on span "Insalata" at bounding box center [475, 276] width 146 height 16
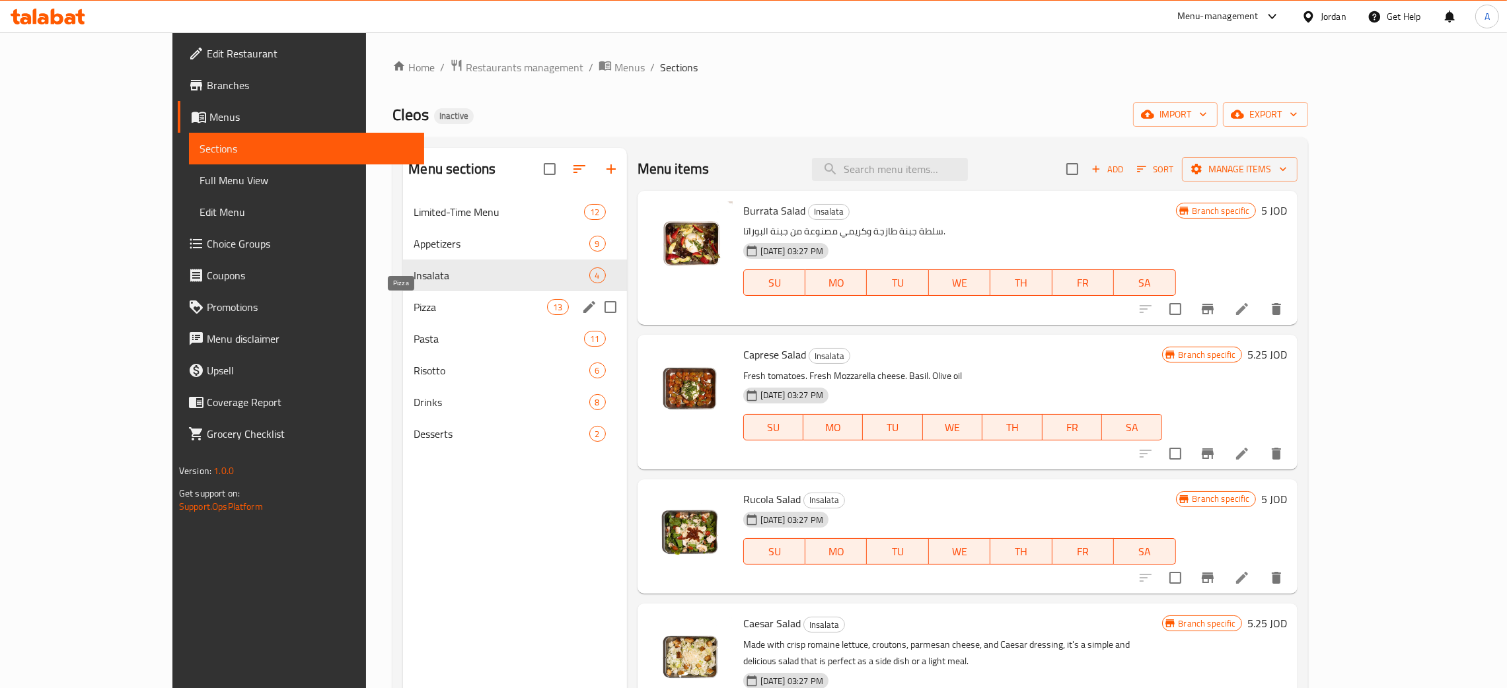
click at [418, 309] on span "Pizza" at bounding box center [480, 307] width 133 height 16
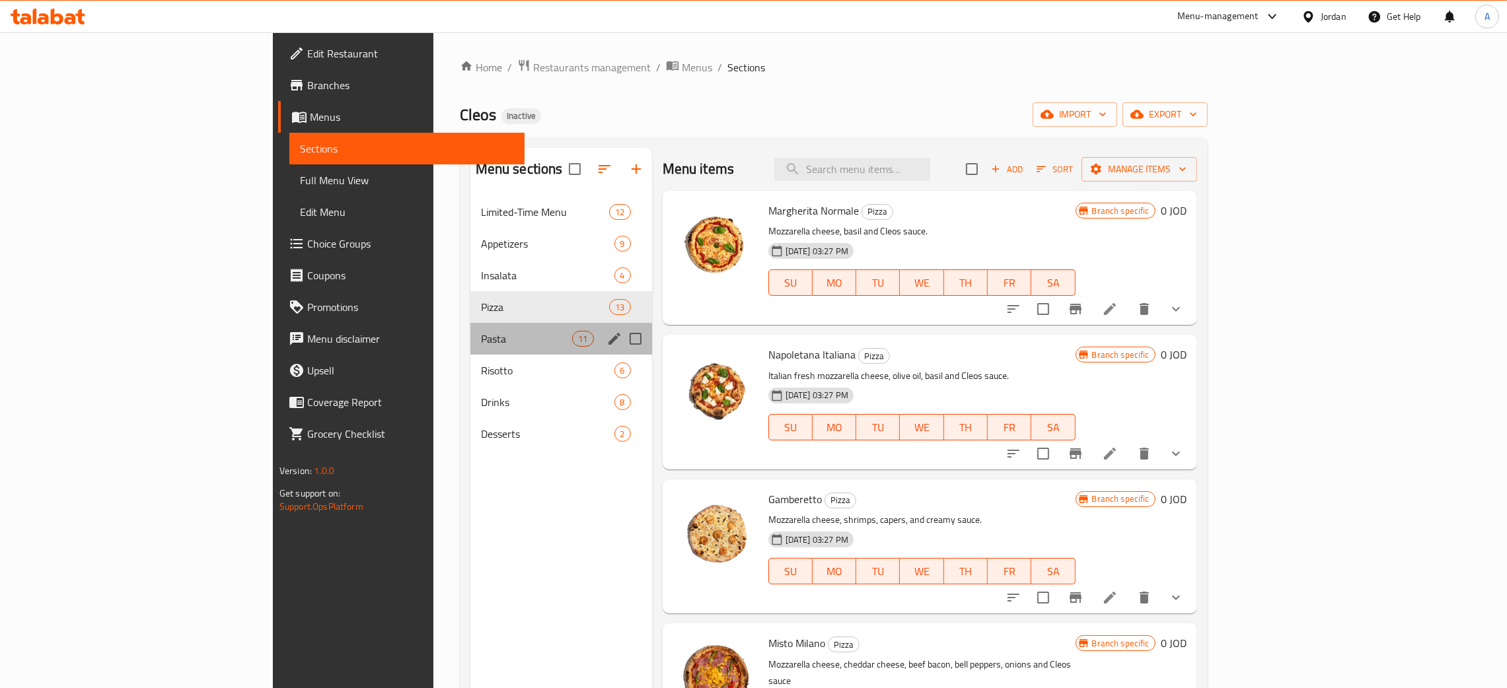
click at [470, 351] on div "Pasta 11" at bounding box center [561, 339] width 182 height 32
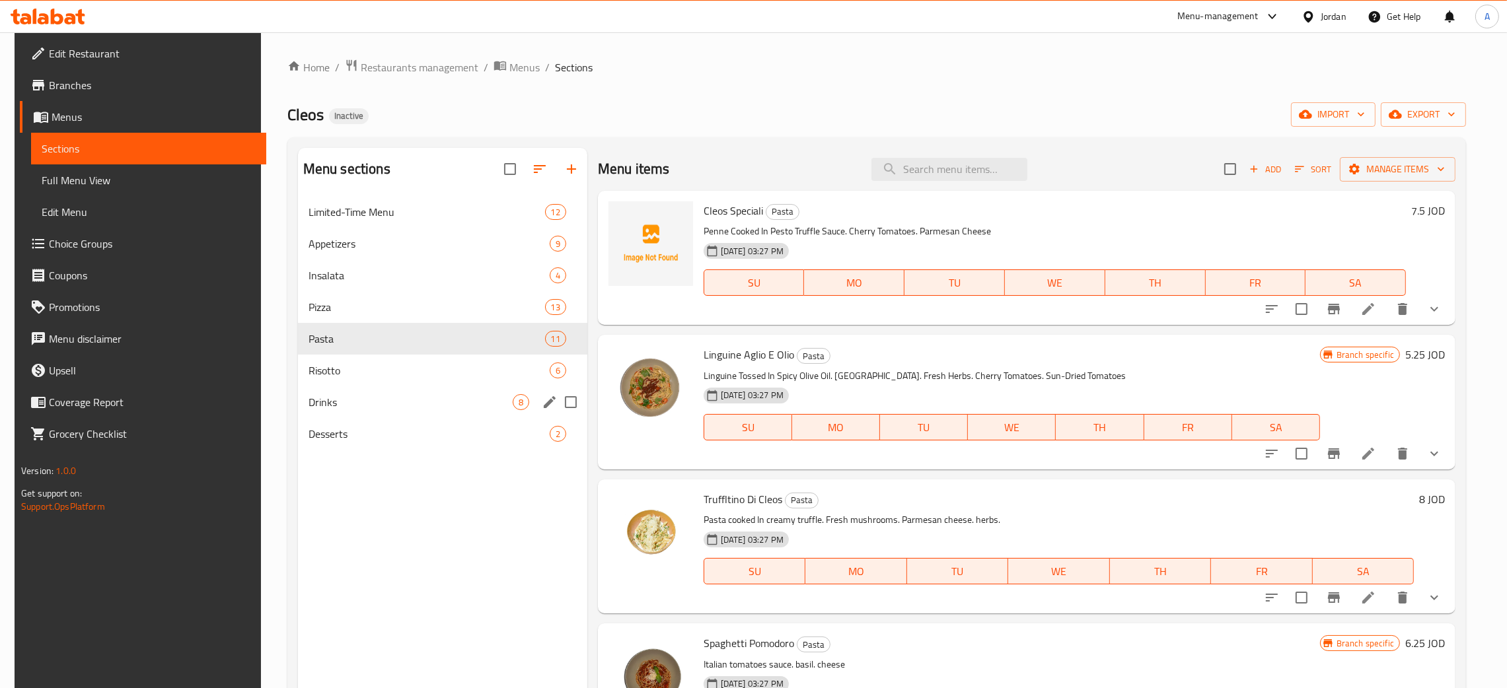
click at [416, 392] on div "Drinks 8" at bounding box center [442, 402] width 289 height 32
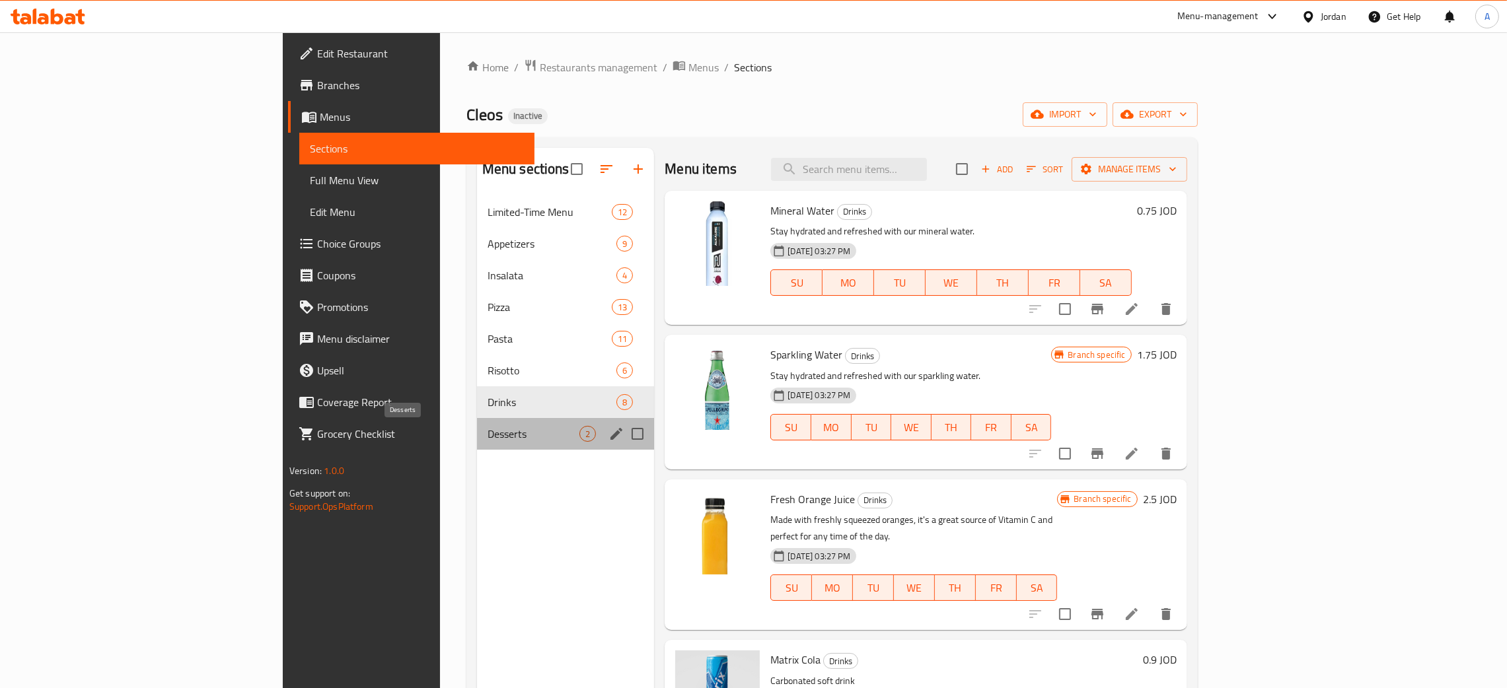
click at [488, 434] on span "Desserts" at bounding box center [534, 434] width 92 height 16
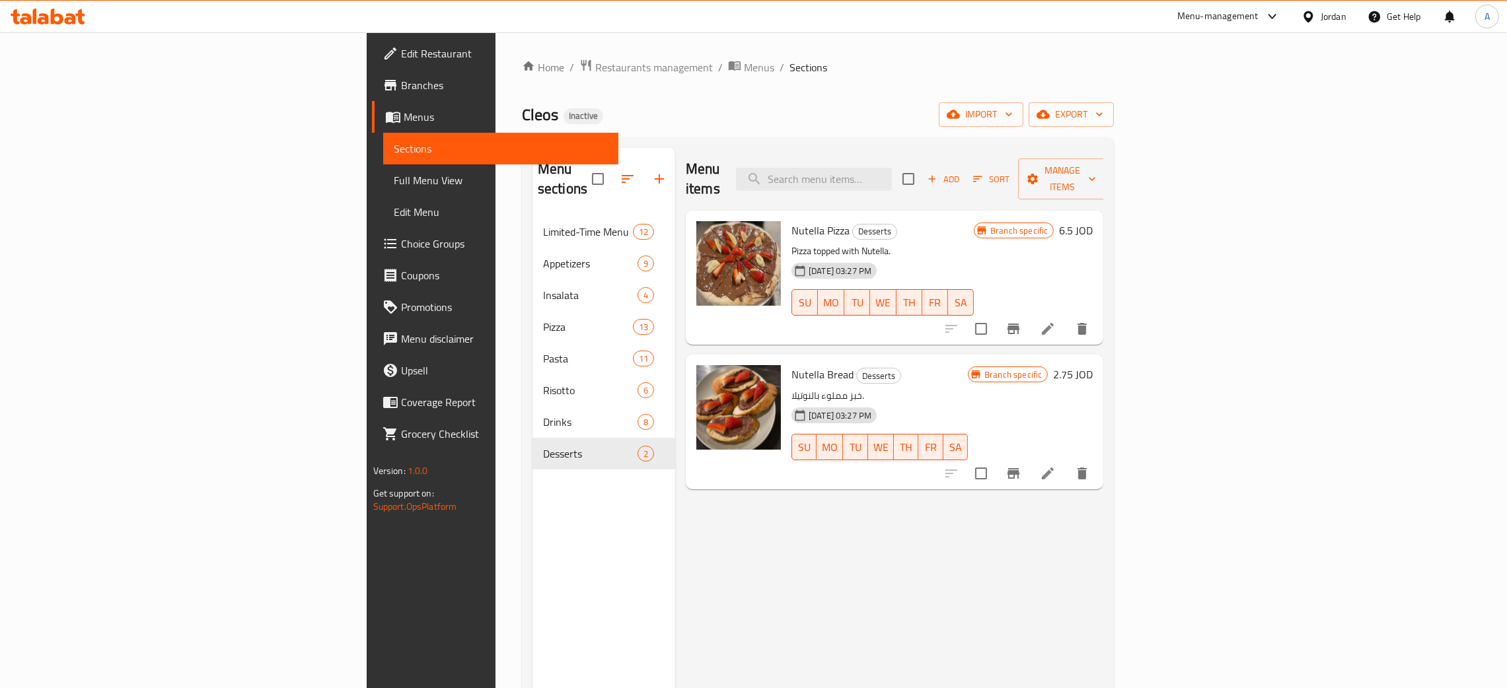
click at [59, 13] on icon at bounding box center [48, 17] width 75 height 16
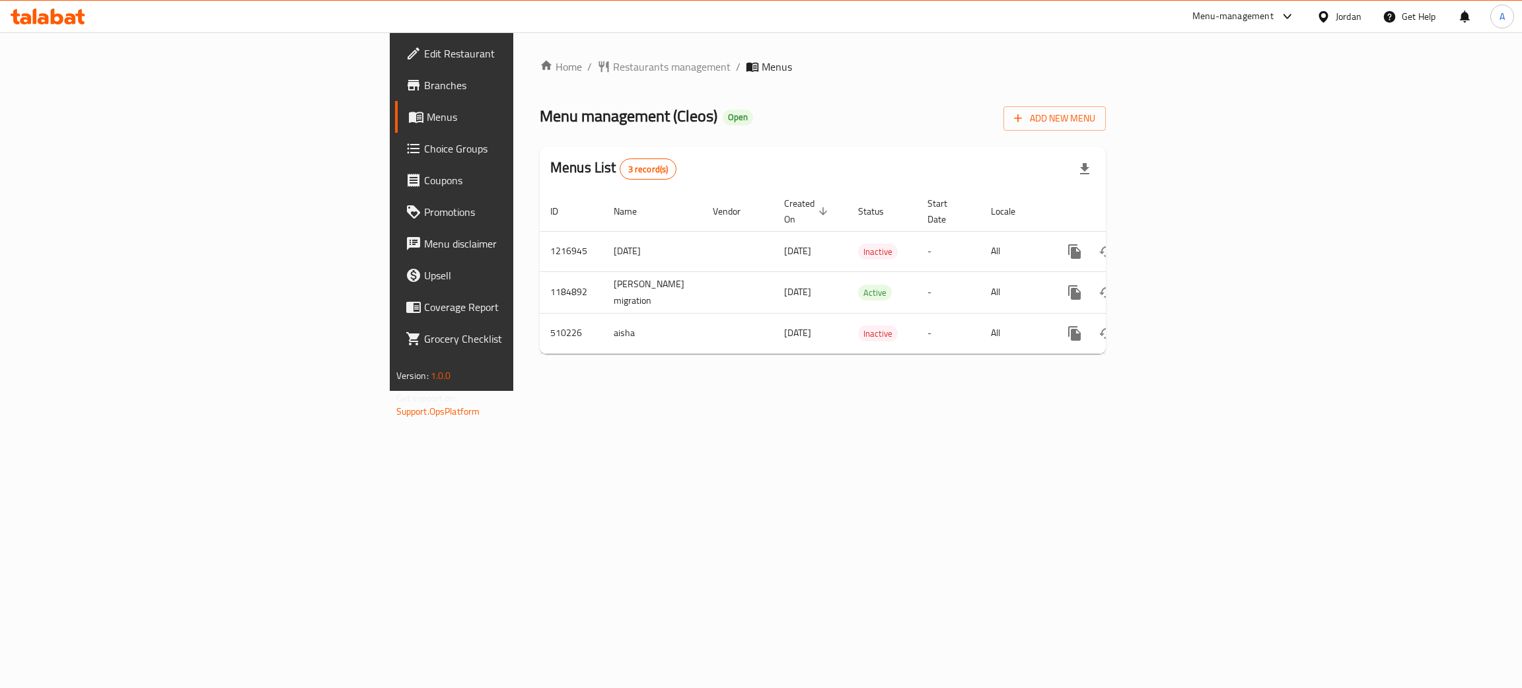
click at [38, 20] on icon at bounding box center [43, 18] width 11 height 11
click at [1178, 285] on icon "enhanced table" at bounding box center [1170, 293] width 16 height 16
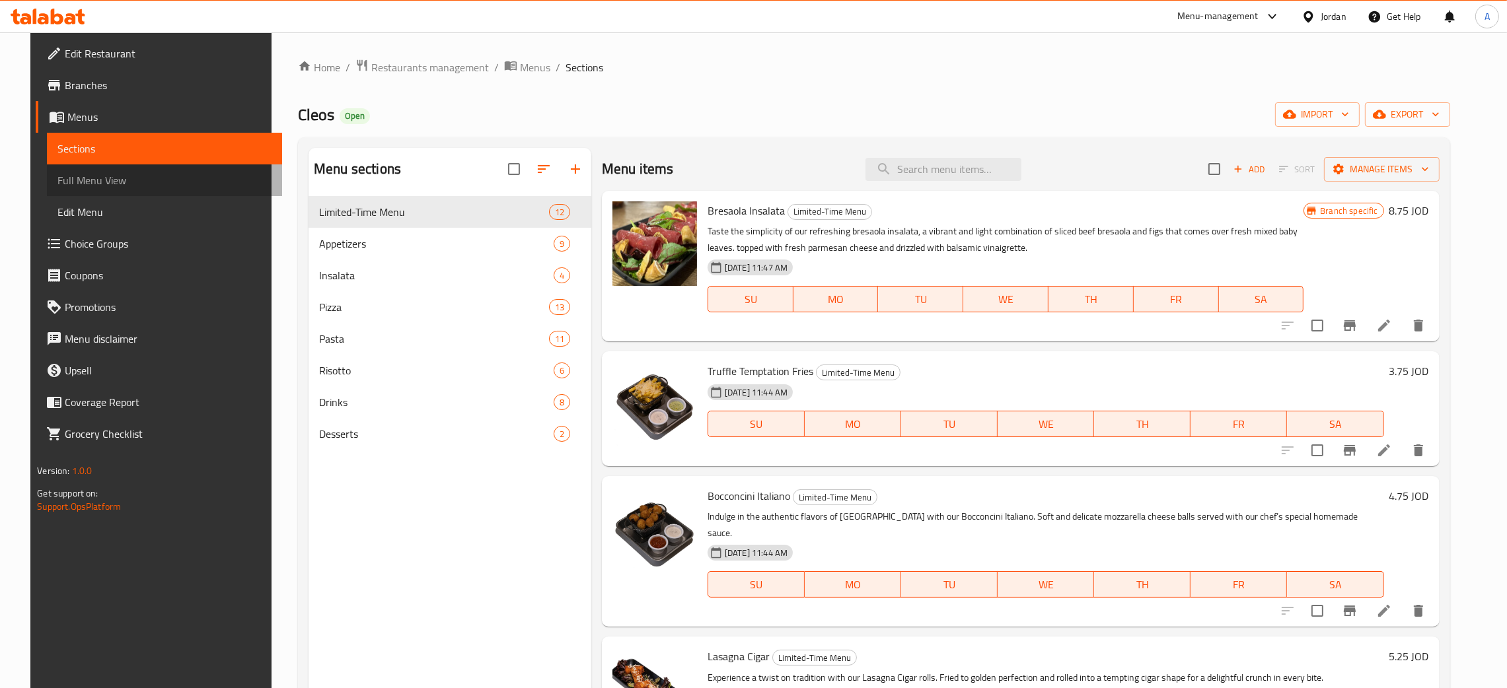
click at [65, 184] on span "Full Menu View" at bounding box center [164, 180] width 214 height 16
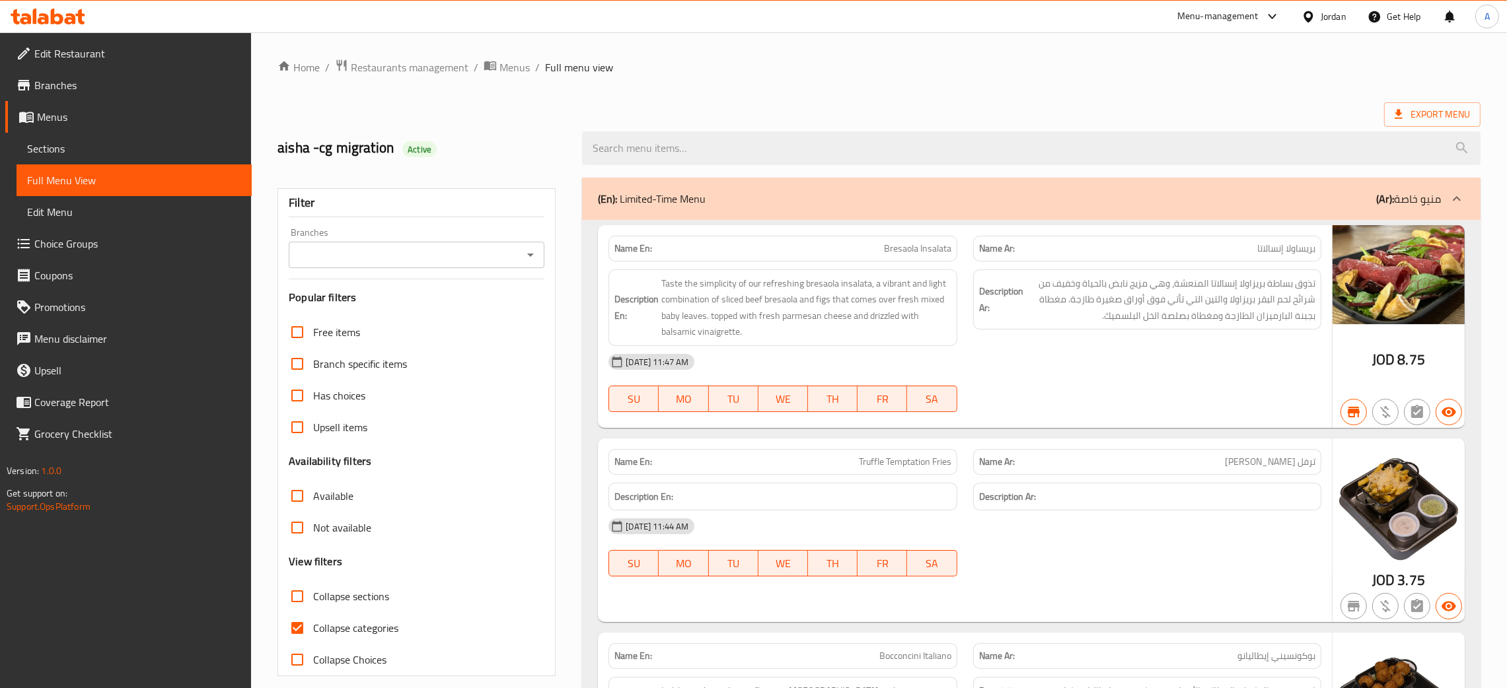
click at [520, 260] on div "Branches" at bounding box center [417, 255] width 256 height 26
click at [523, 259] on button "Open" at bounding box center [530, 255] width 18 height 18
click at [423, 316] on li "Cleos, Abdoun Al Shamali" at bounding box center [416, 313] width 256 height 24
type input "Cleos, Abdoun Al Shamali"
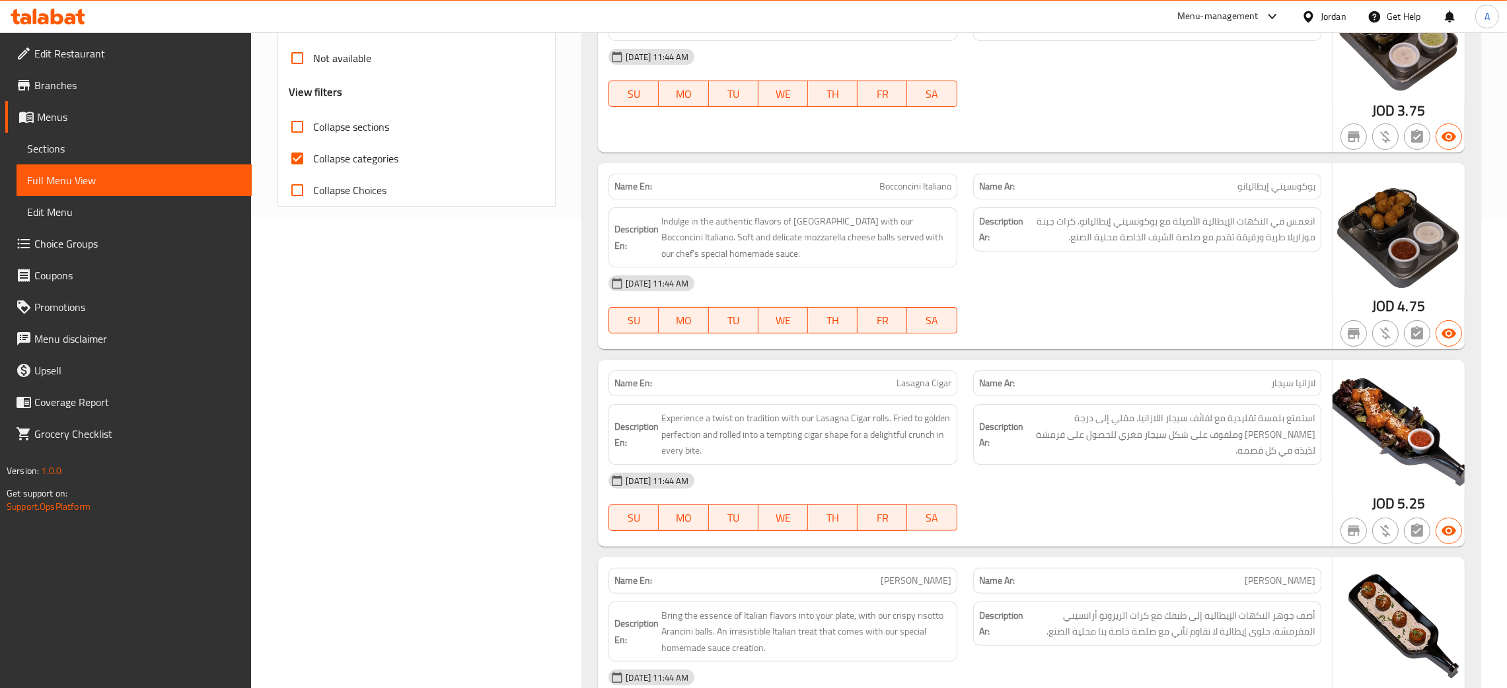
scroll to position [297, 0]
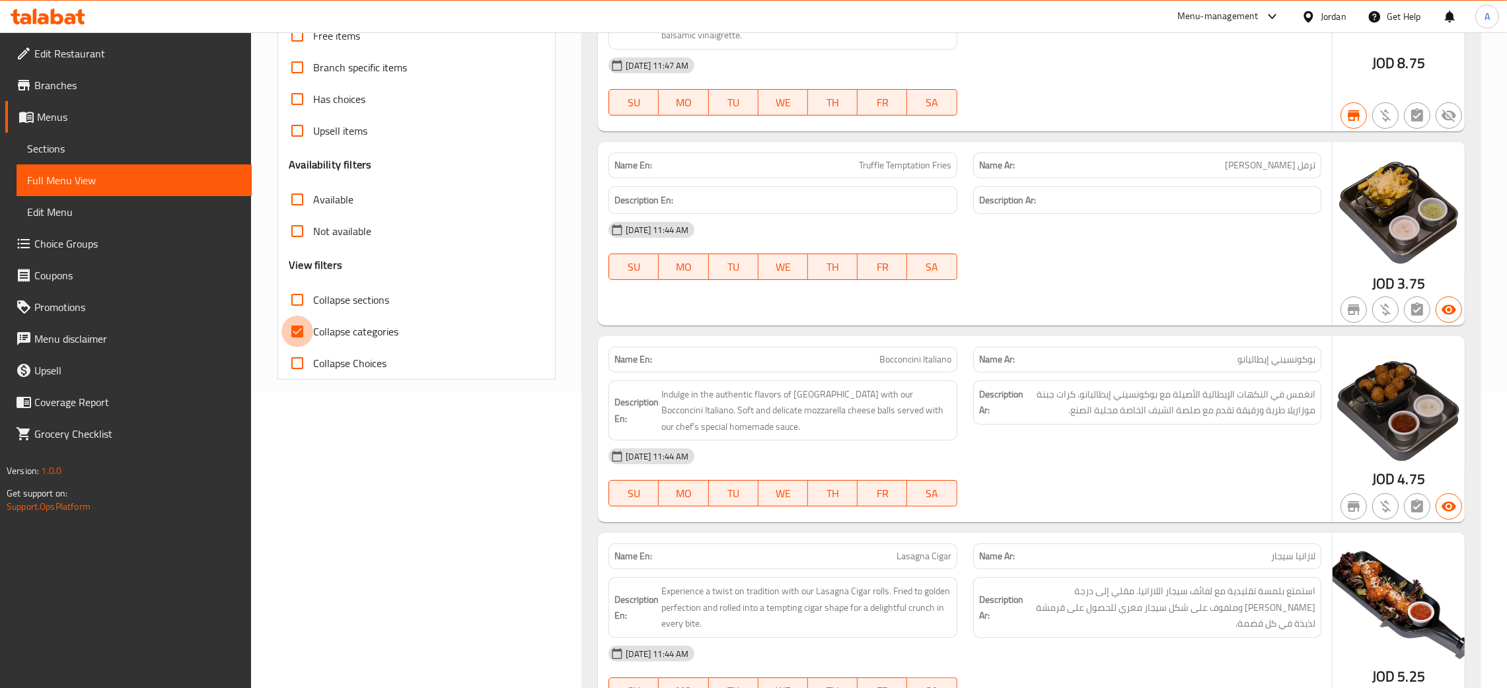
click at [300, 330] on input "Collapse categories" at bounding box center [297, 332] width 32 height 32
checkbox input "false"
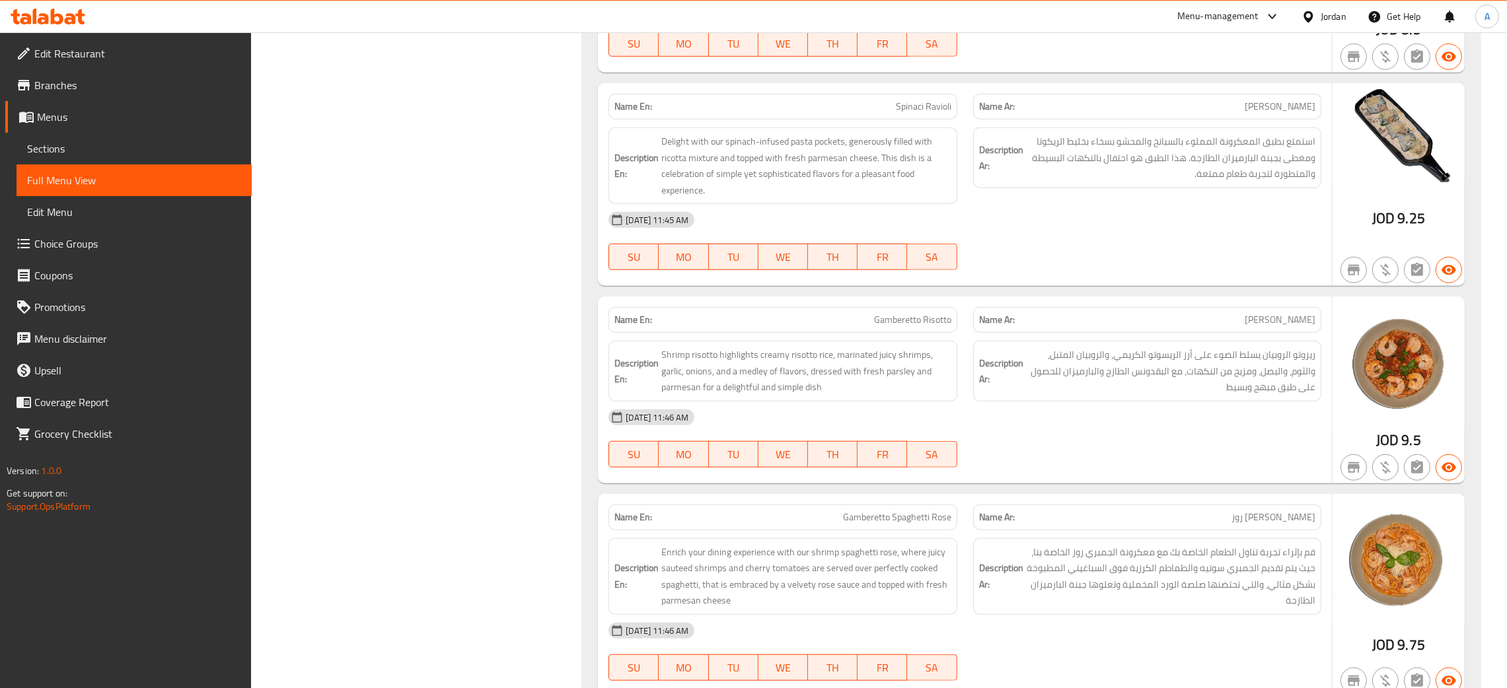
scroll to position [1685, 0]
